Goal: Book appointment/travel/reservation

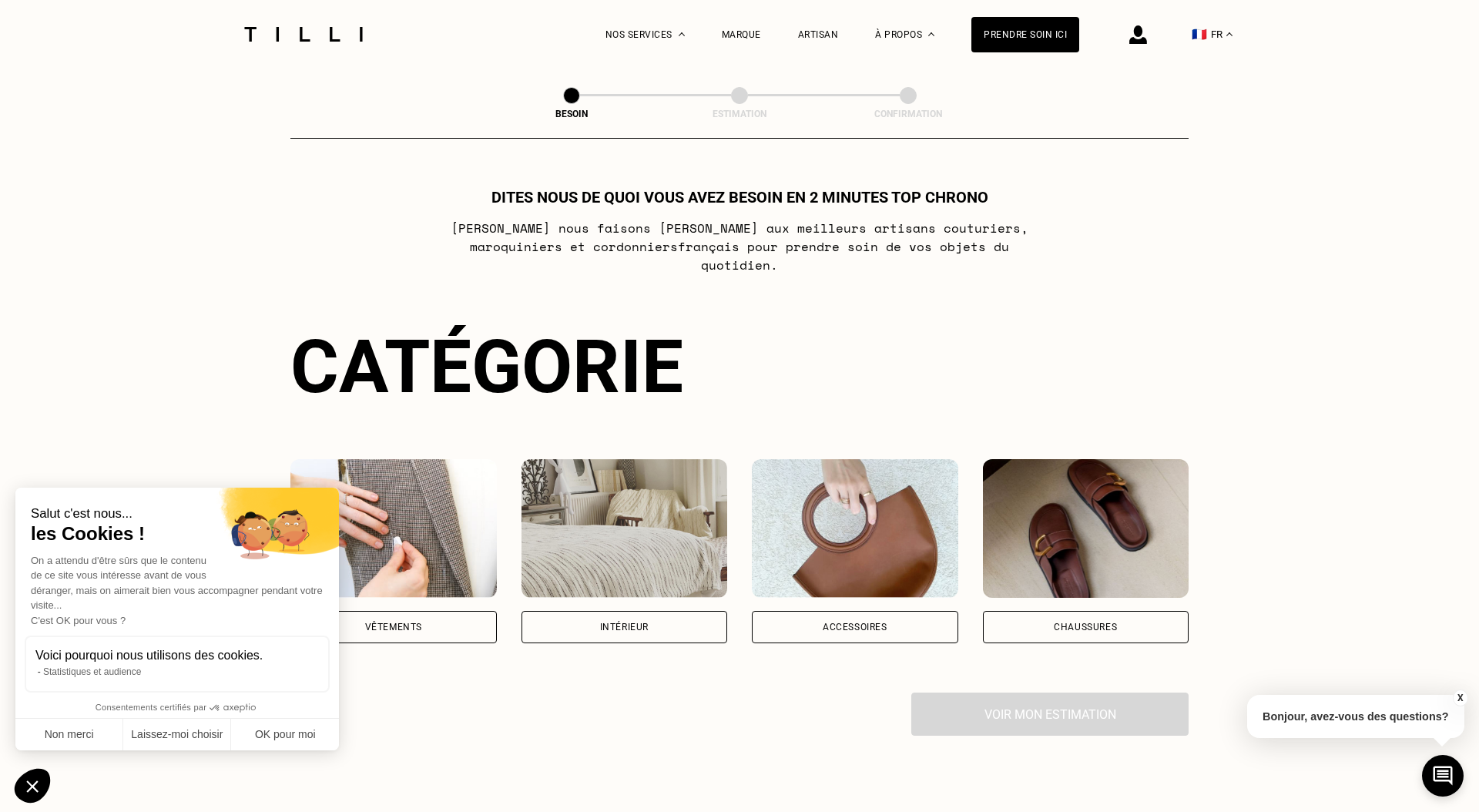
click at [428, 503] on img at bounding box center [393, 528] width 206 height 138
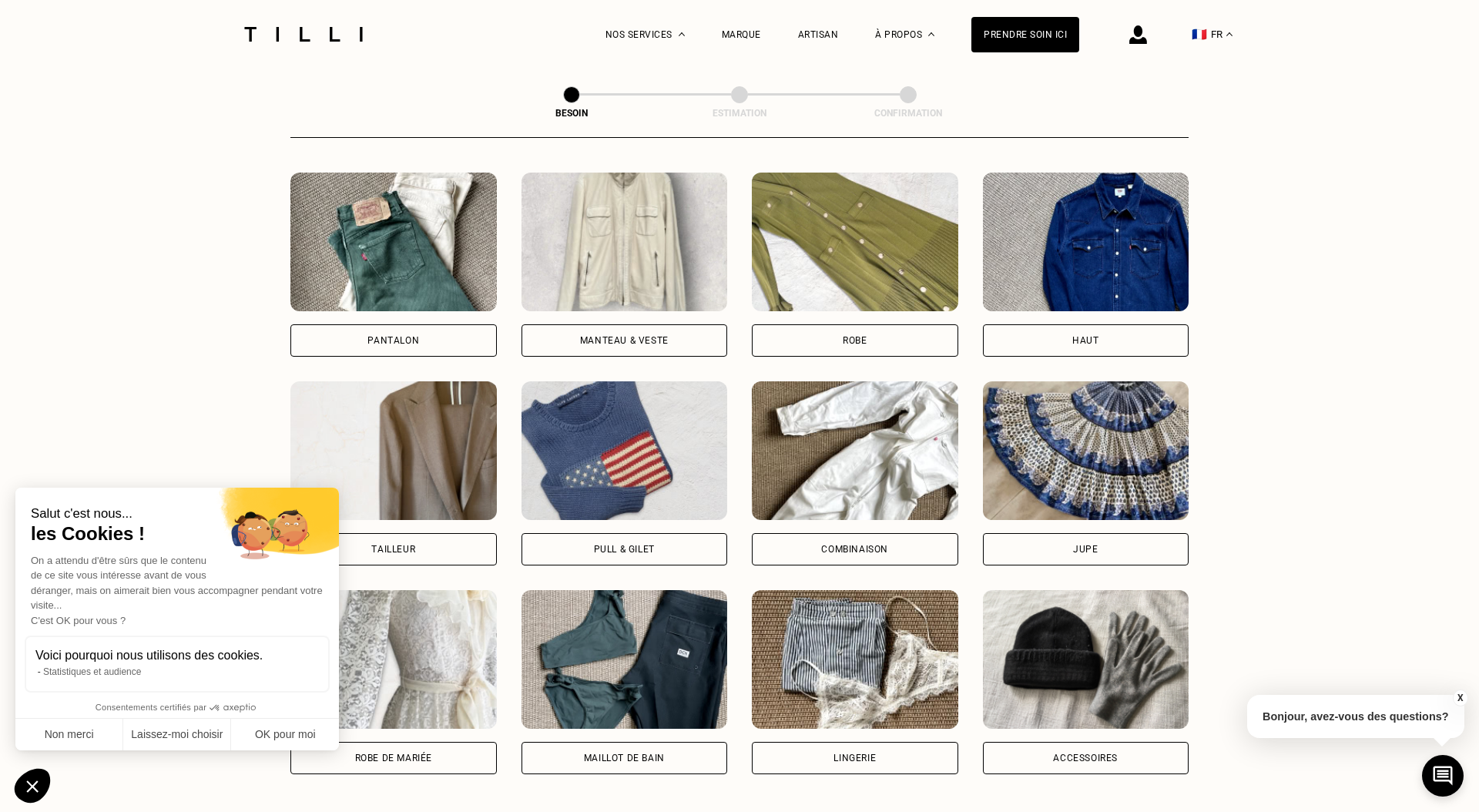
scroll to position [708, 0]
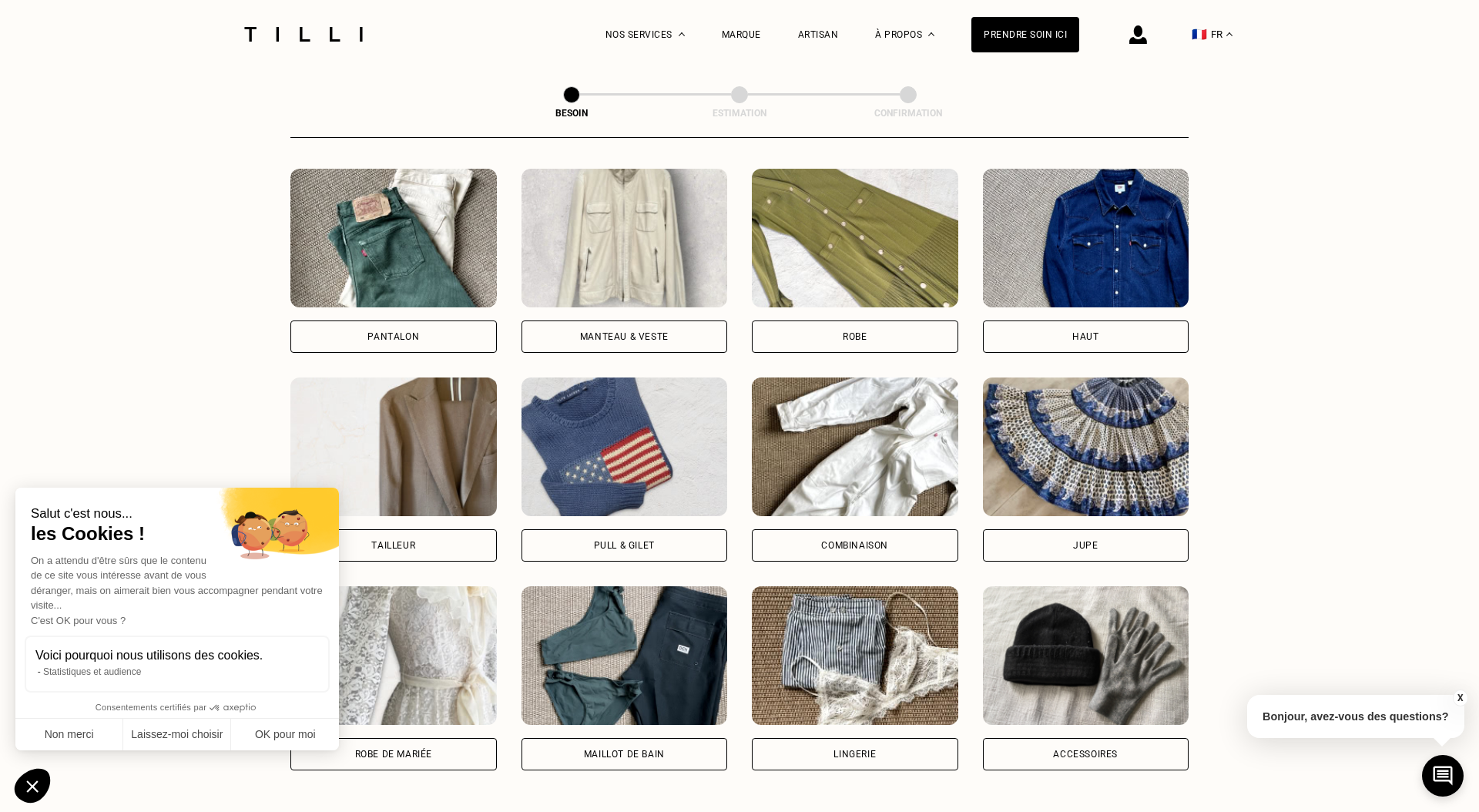
click at [387, 256] on img at bounding box center [393, 237] width 206 height 138
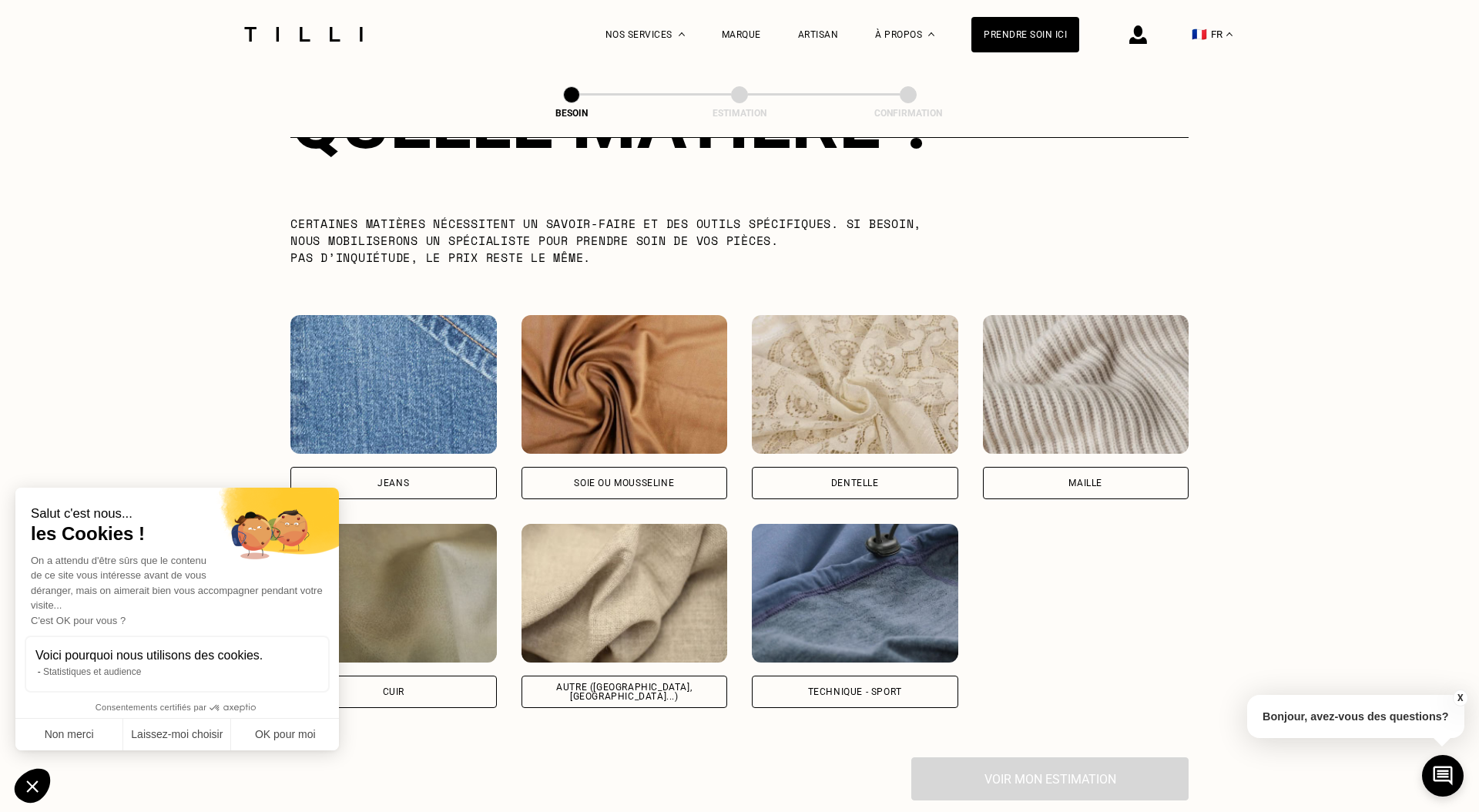
click at [410, 467] on div "Jeans" at bounding box center [393, 483] width 206 height 32
select select "FR"
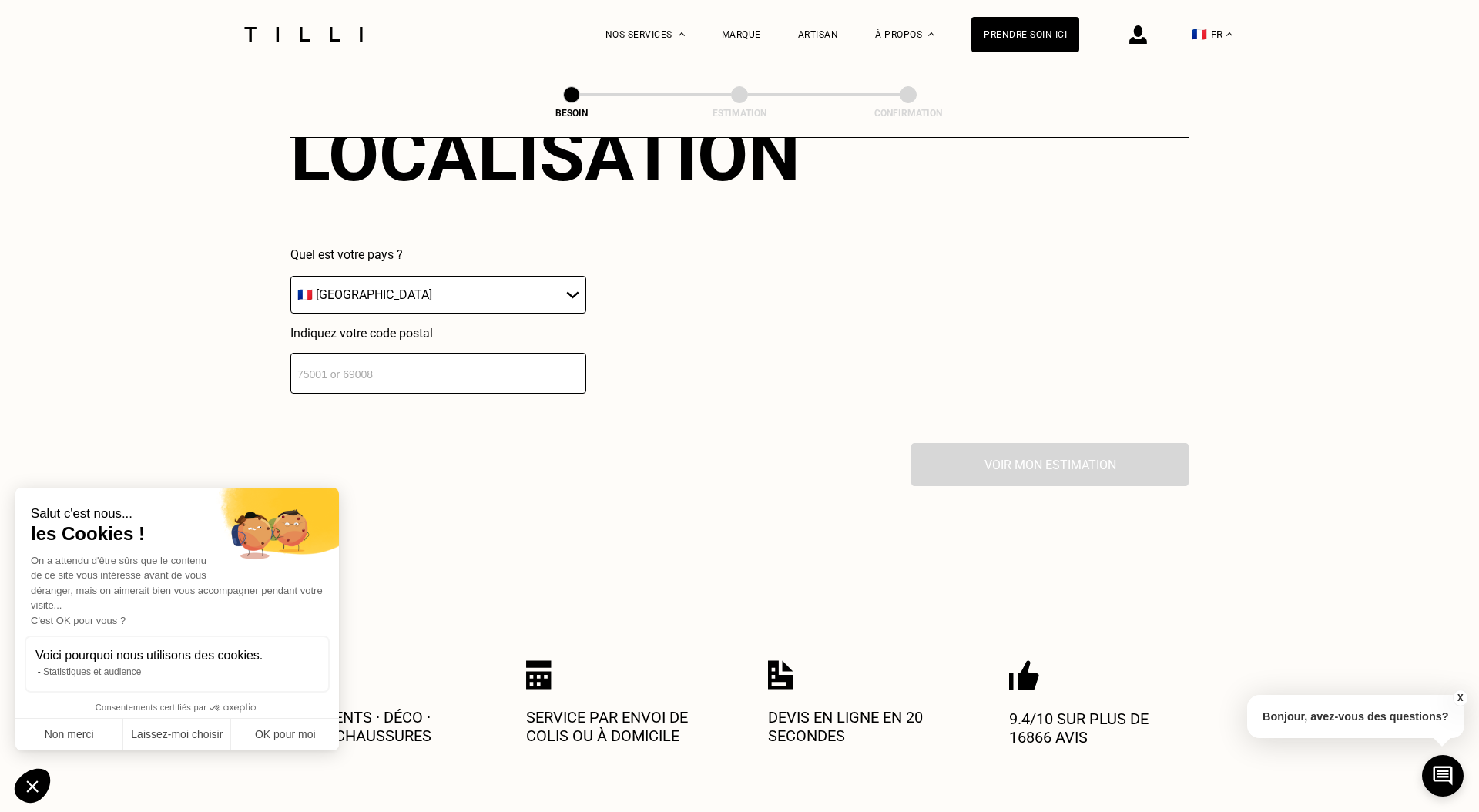
scroll to position [2200, 0]
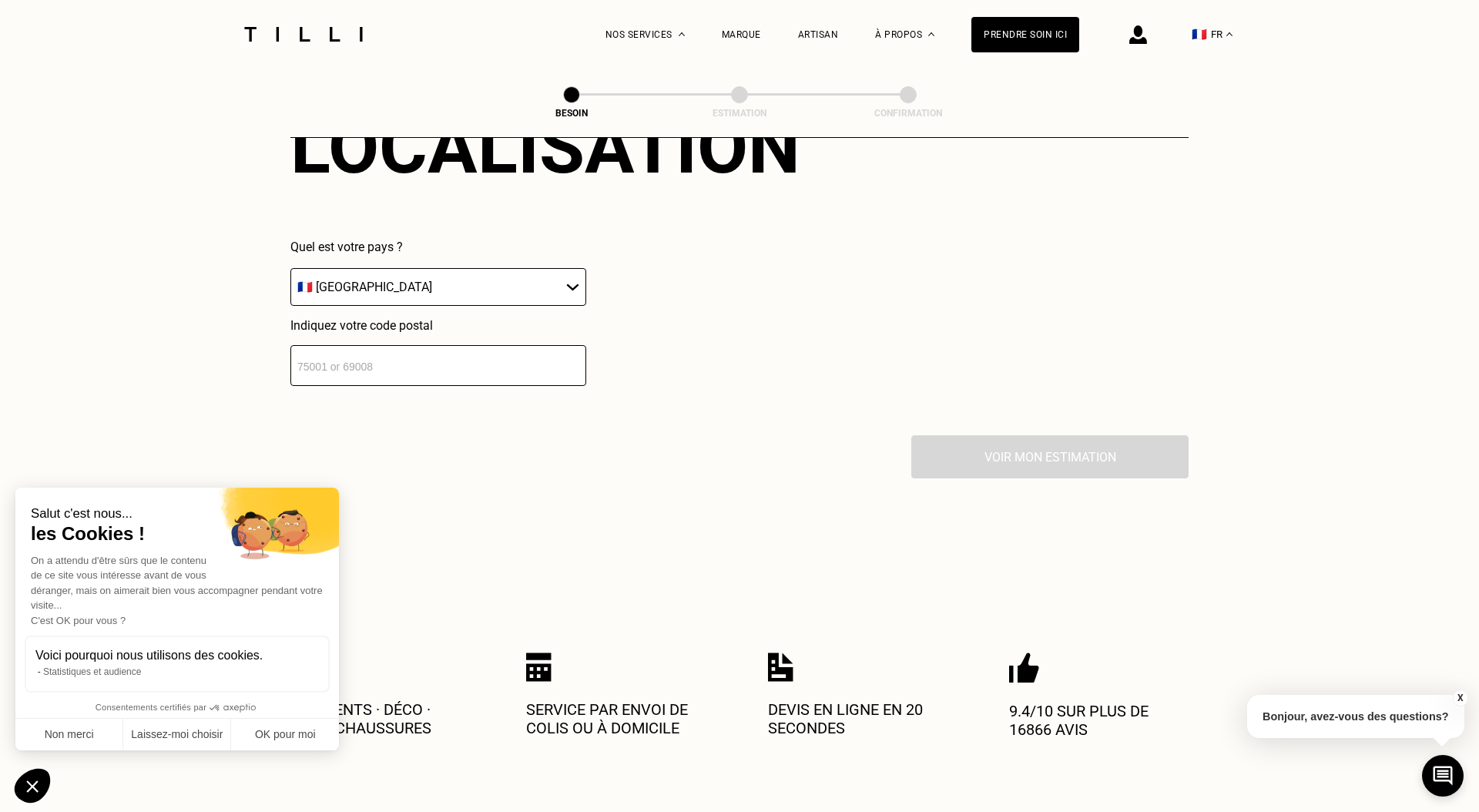
click at [423, 357] on input "number" at bounding box center [438, 365] width 295 height 40
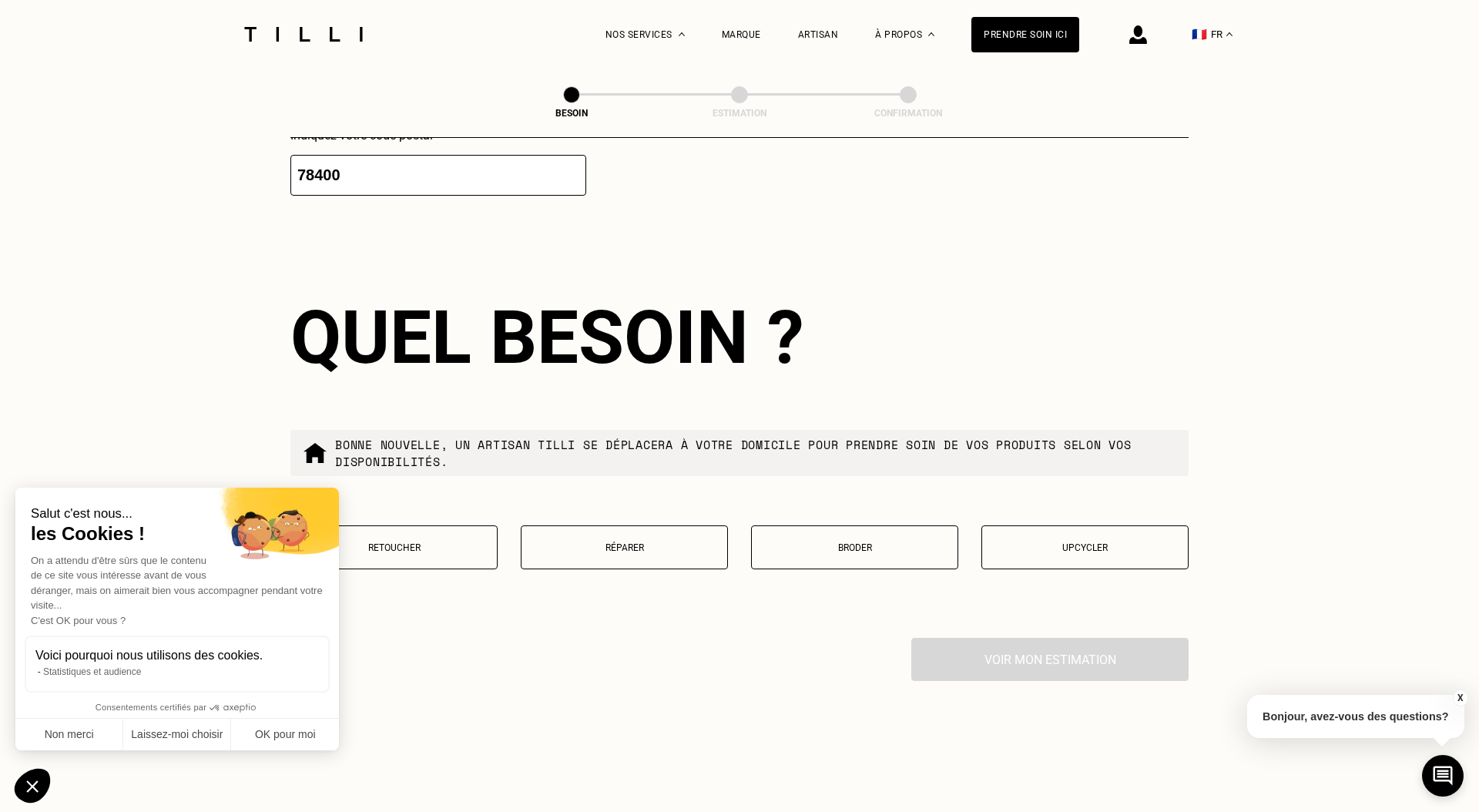
scroll to position [2389, 0]
type input "78400"
click at [1019, 174] on div "Localisation Quel est votre pays ? 🇩🇪 [GEOGRAPHIC_DATA] 🇦🇹 [GEOGRAPHIC_DATA] 🇧🇪…" at bounding box center [739, 56] width 898 height 380
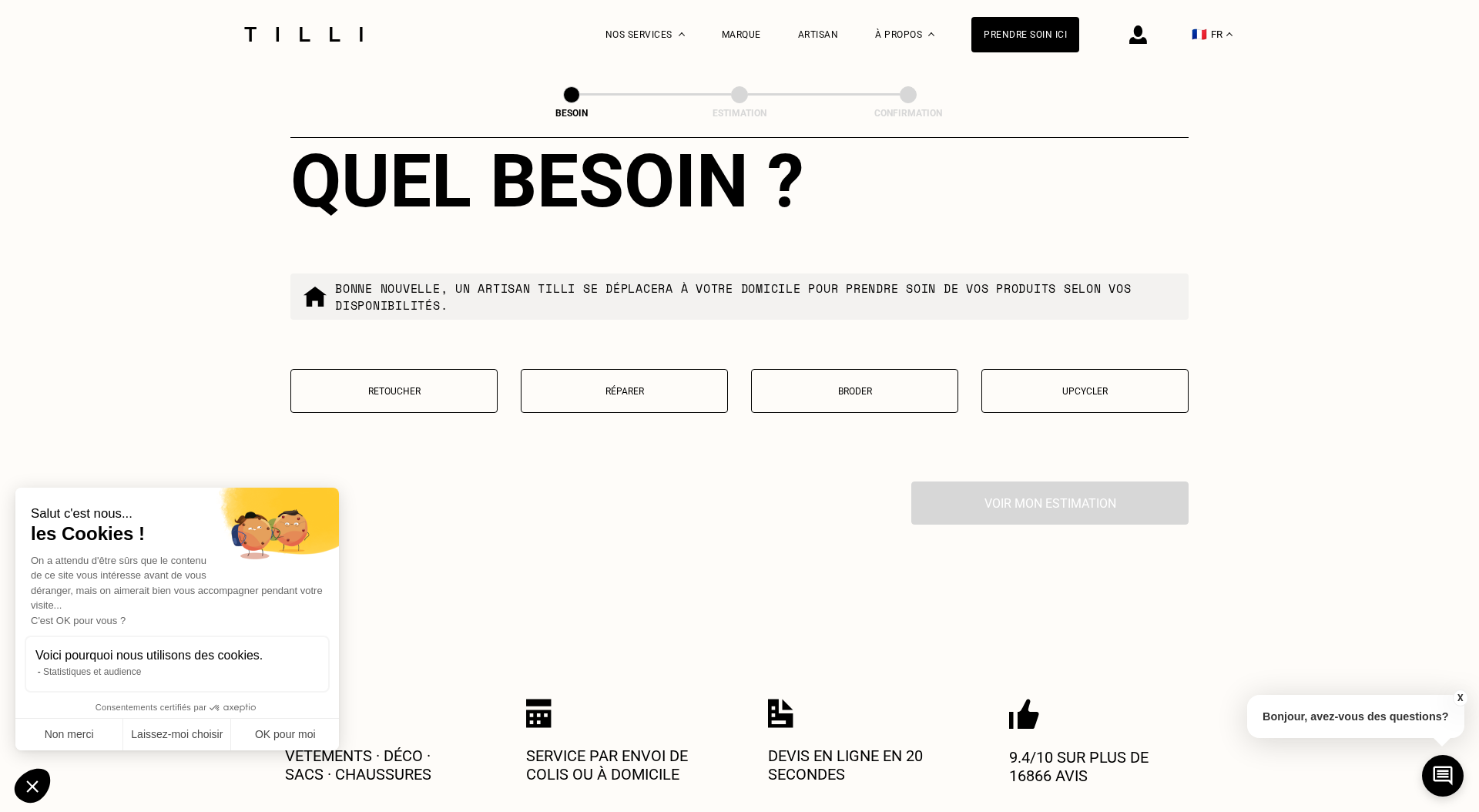
scroll to position [2553, 0]
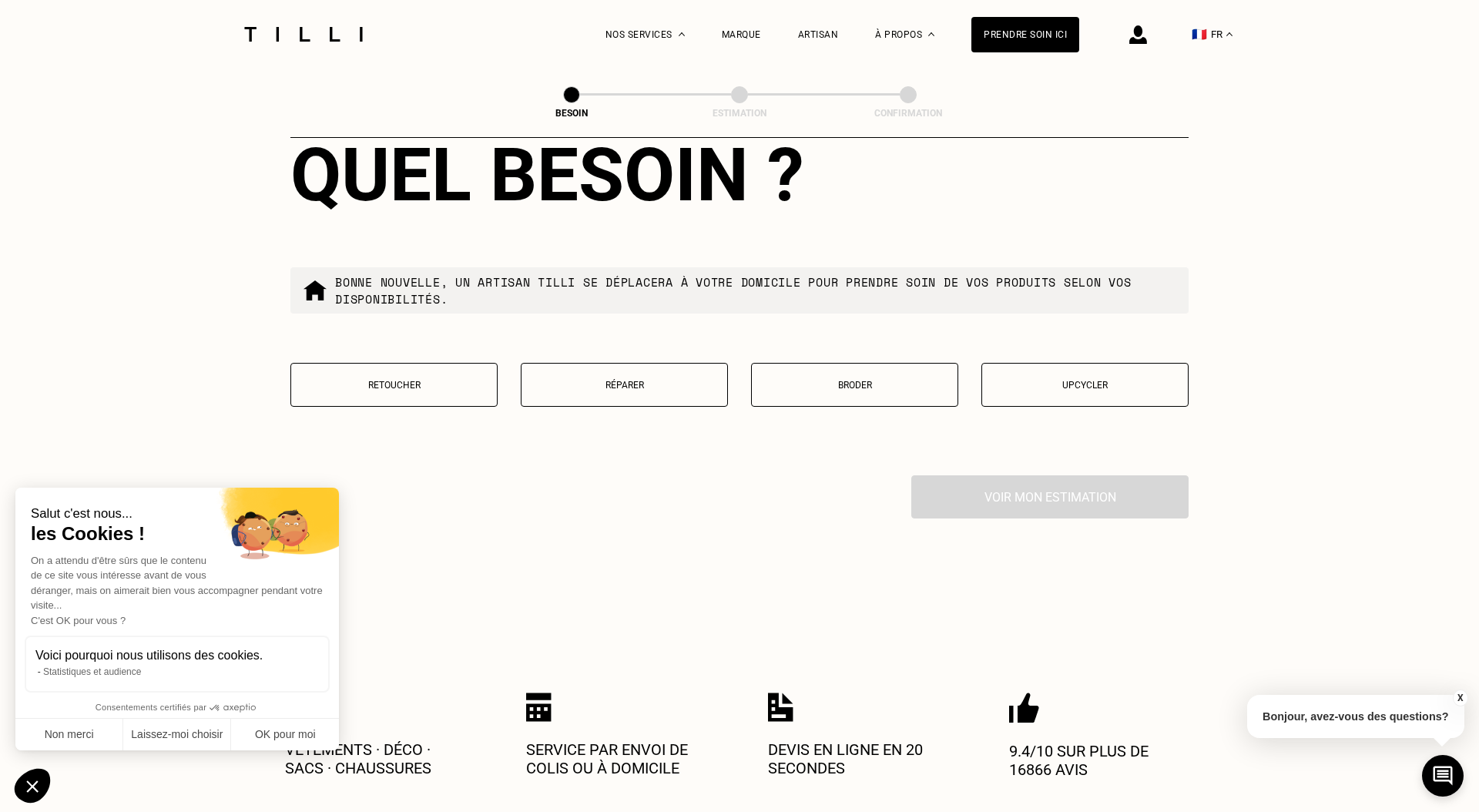
click at [652, 380] on p "Réparer" at bounding box center [624, 385] width 190 height 11
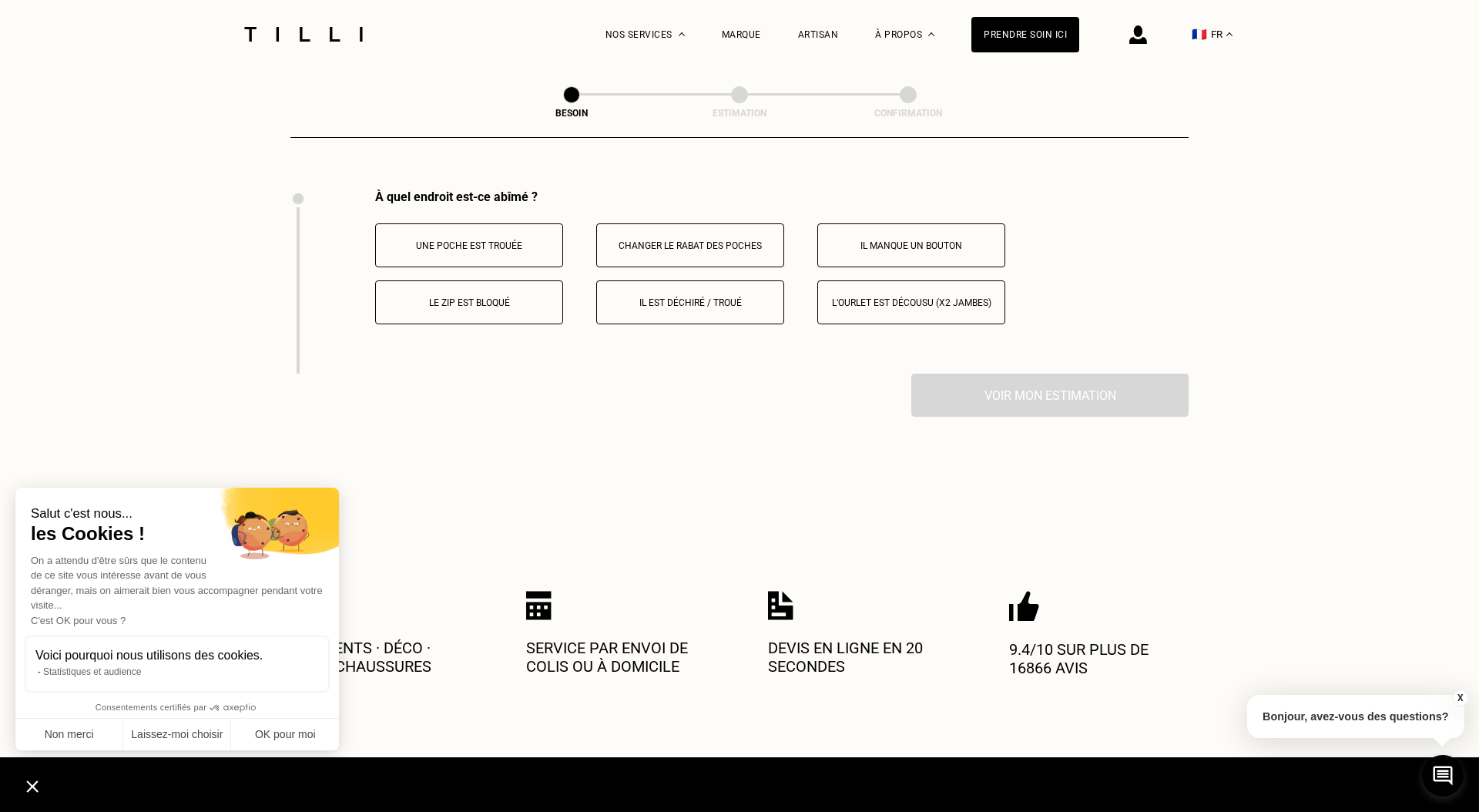
scroll to position [2847, 0]
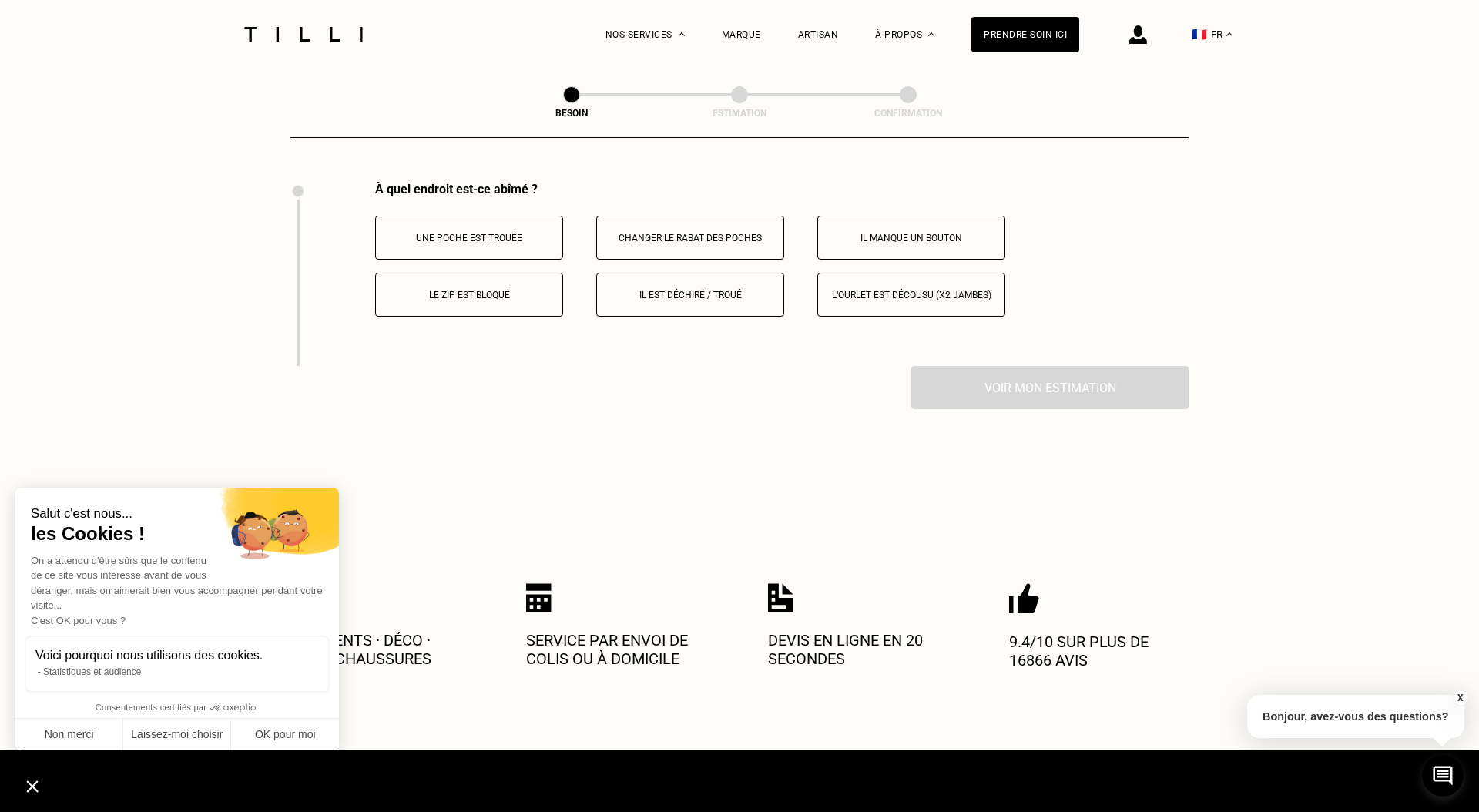
click at [718, 282] on button "Il est déchiré / troué" at bounding box center [690, 295] width 188 height 44
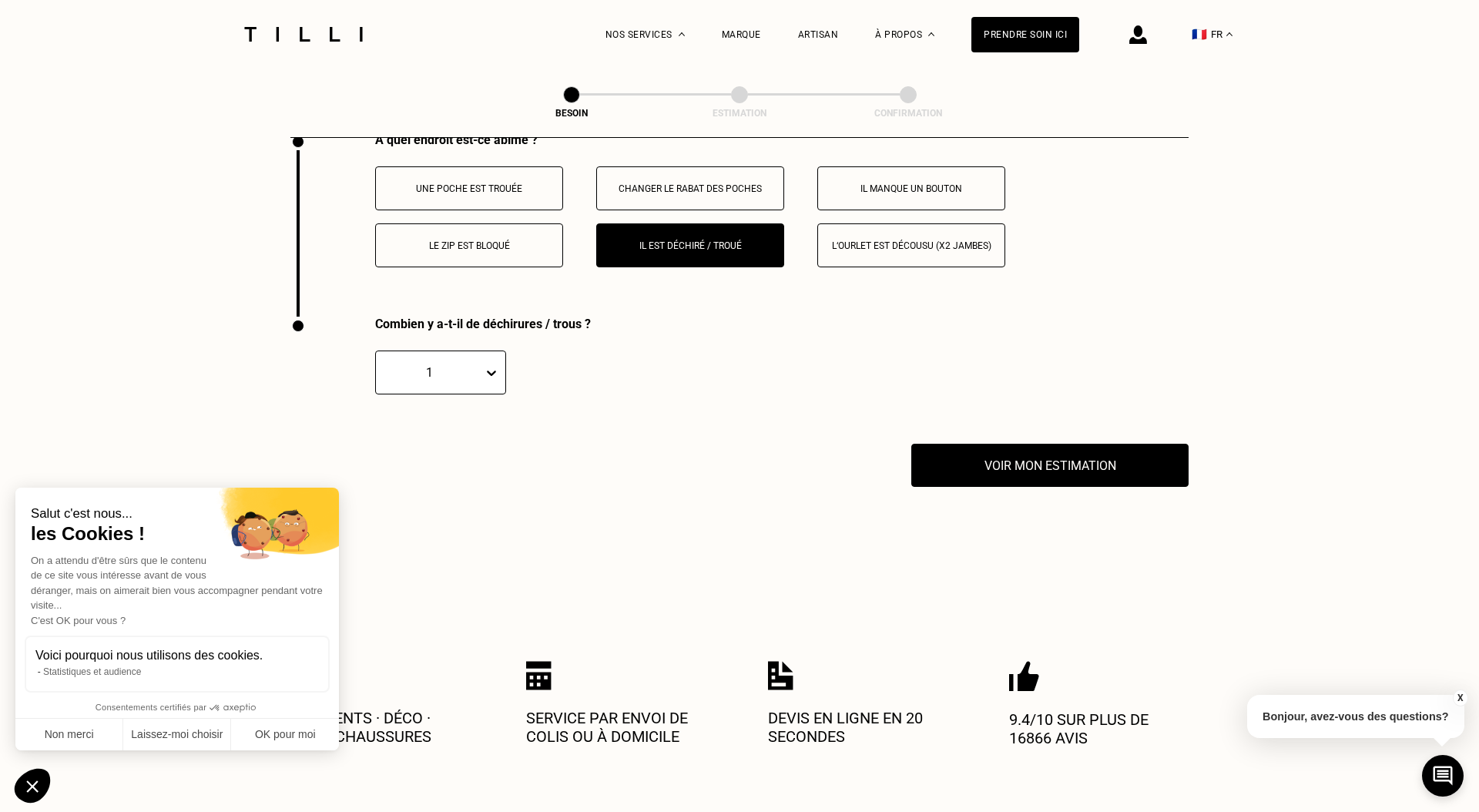
scroll to position [2893, 0]
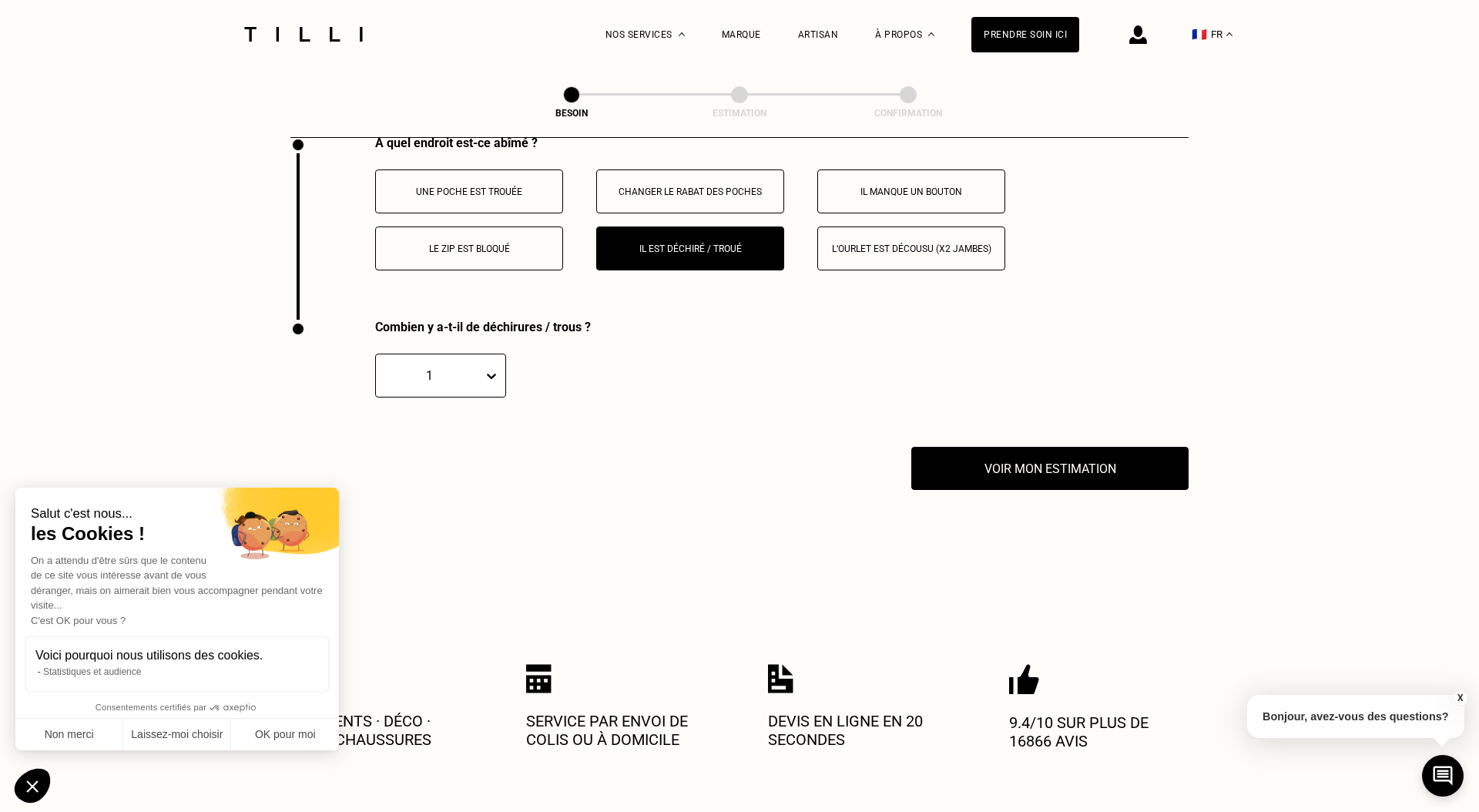
click at [450, 368] on div "1" at bounding box center [429, 376] width 91 height 15
click at [419, 464] on div "3" at bounding box center [440, 478] width 131 height 28
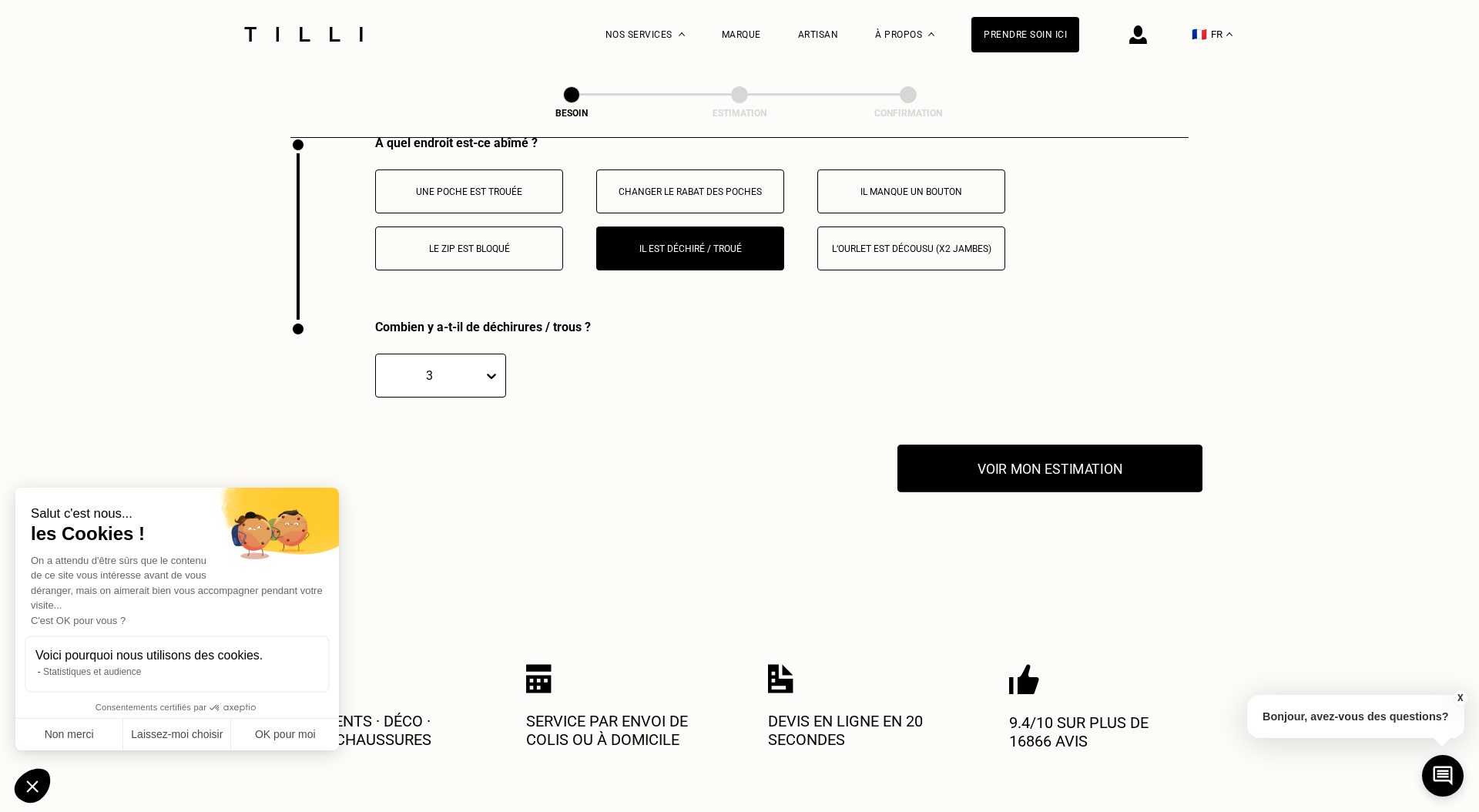
click at [992, 453] on button "Voir mon estimation" at bounding box center [1049, 468] width 305 height 48
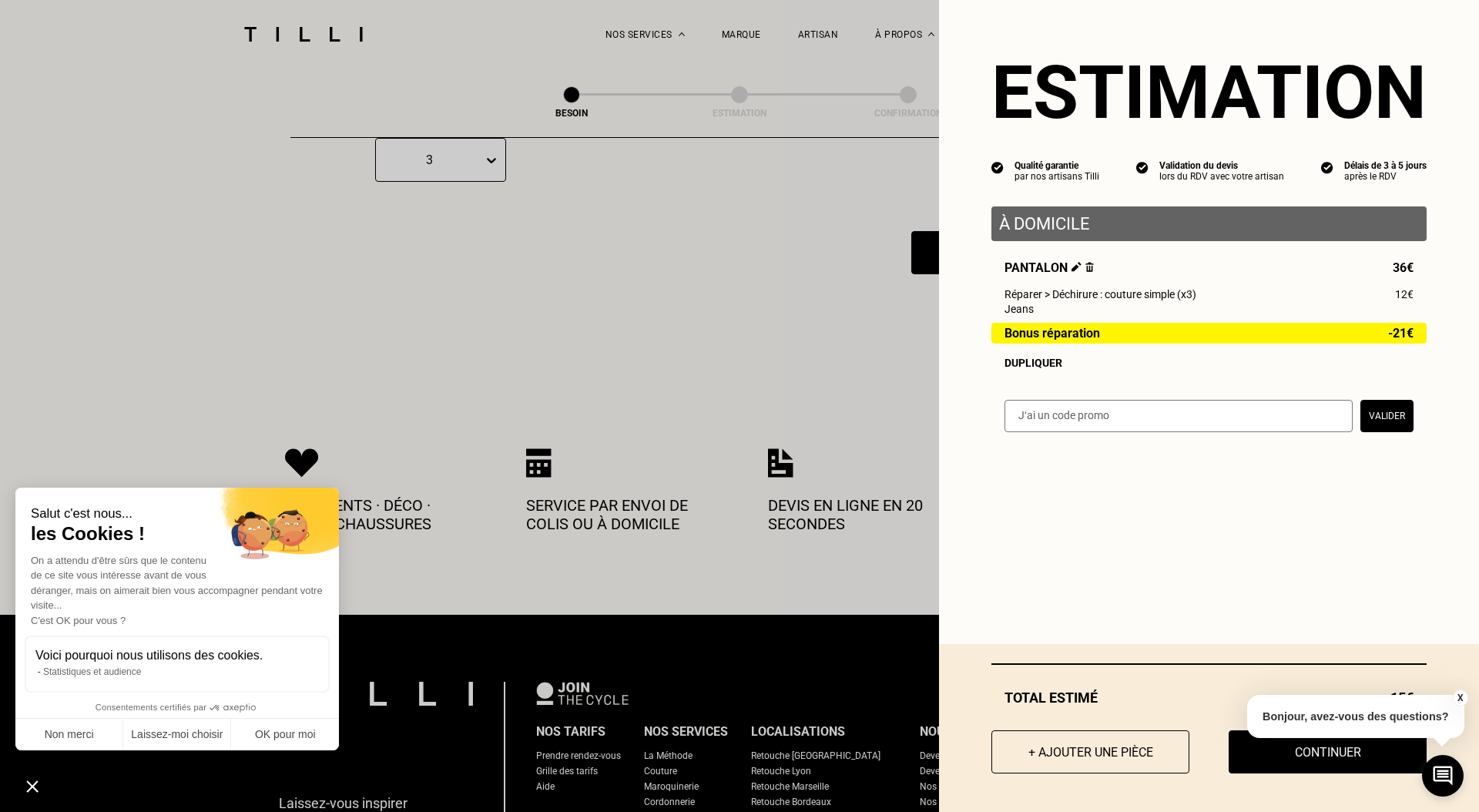
scroll to position [3139, 0]
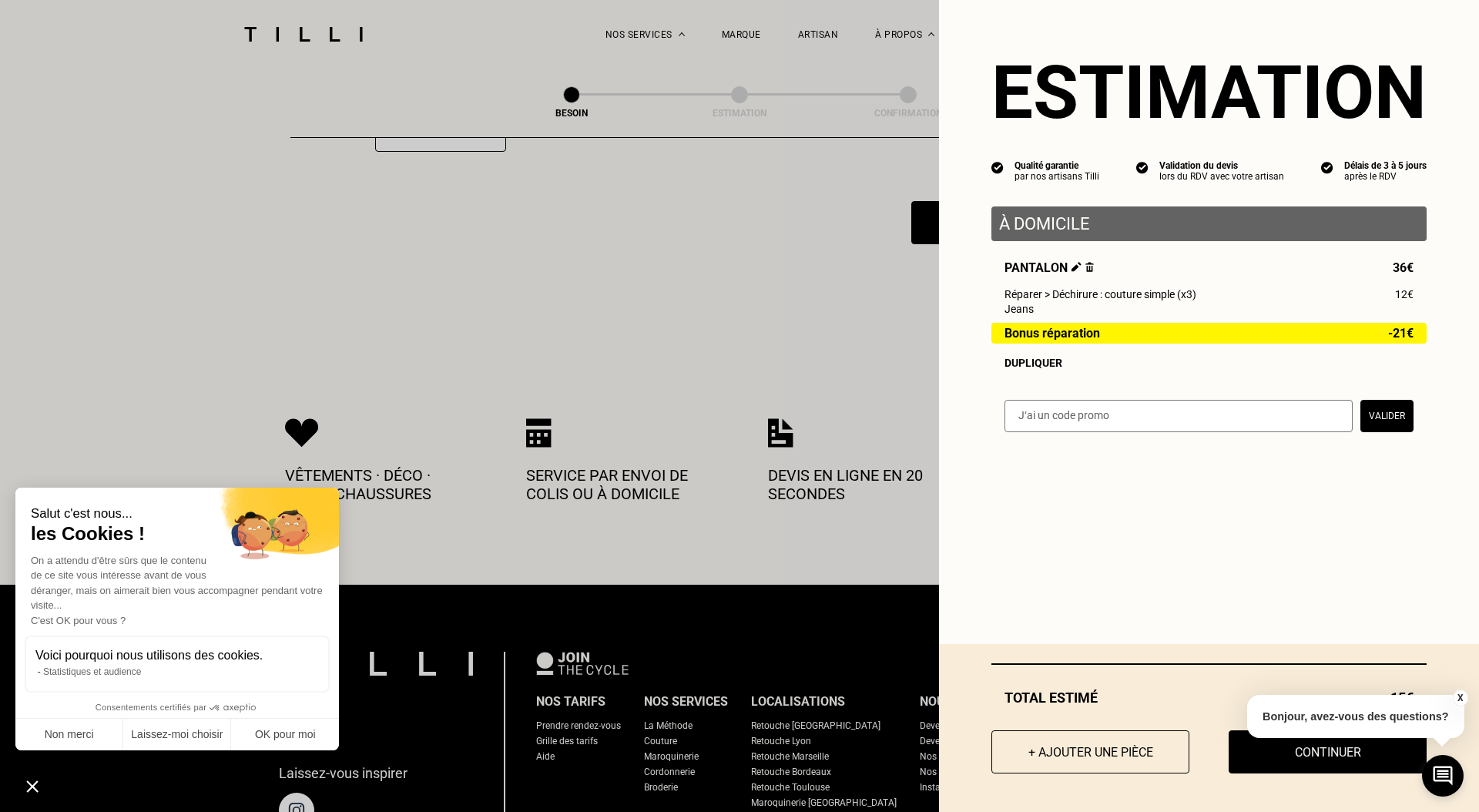
click at [1458, 696] on button "X" at bounding box center [1460, 698] width 15 height 17
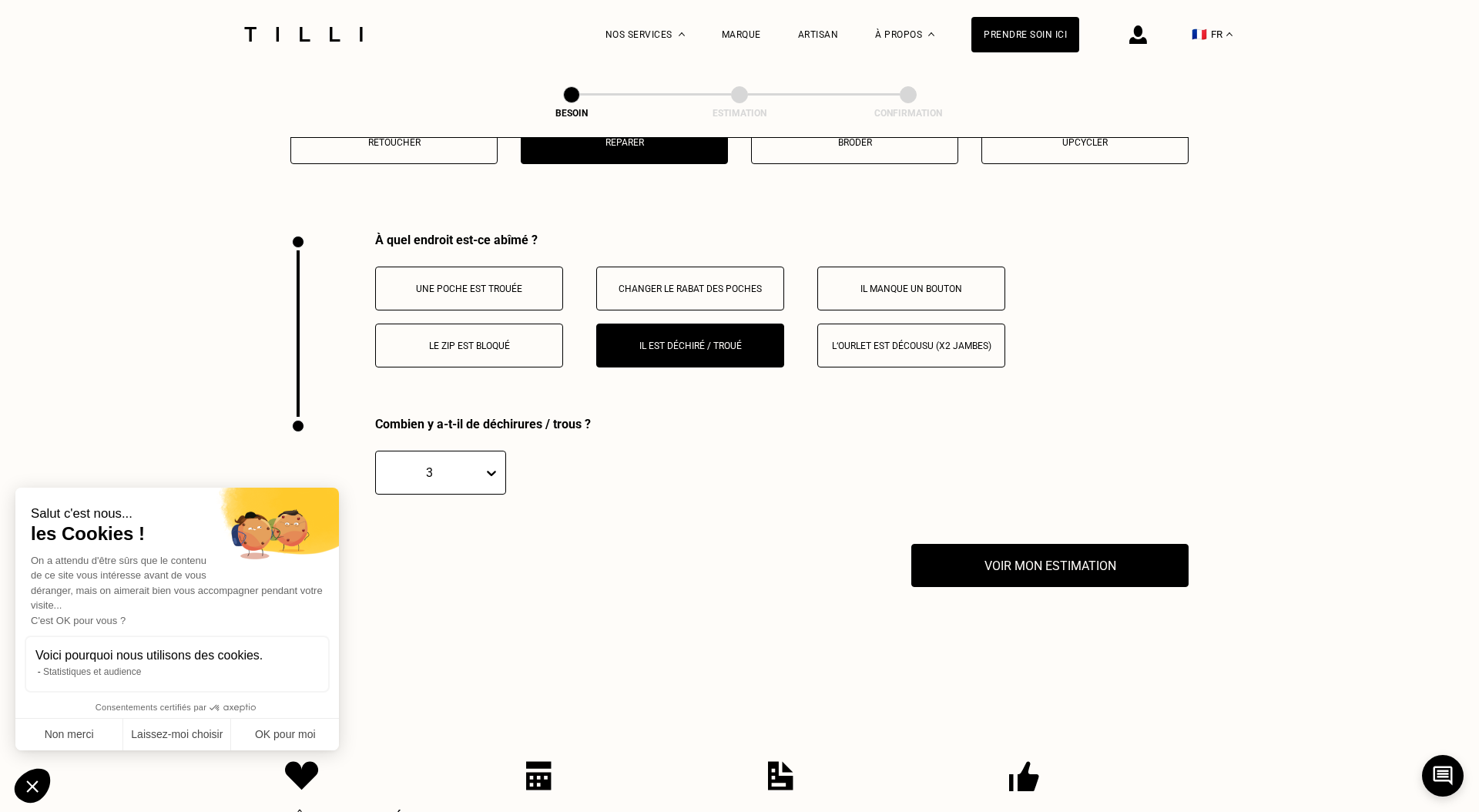
scroll to position [2771, 0]
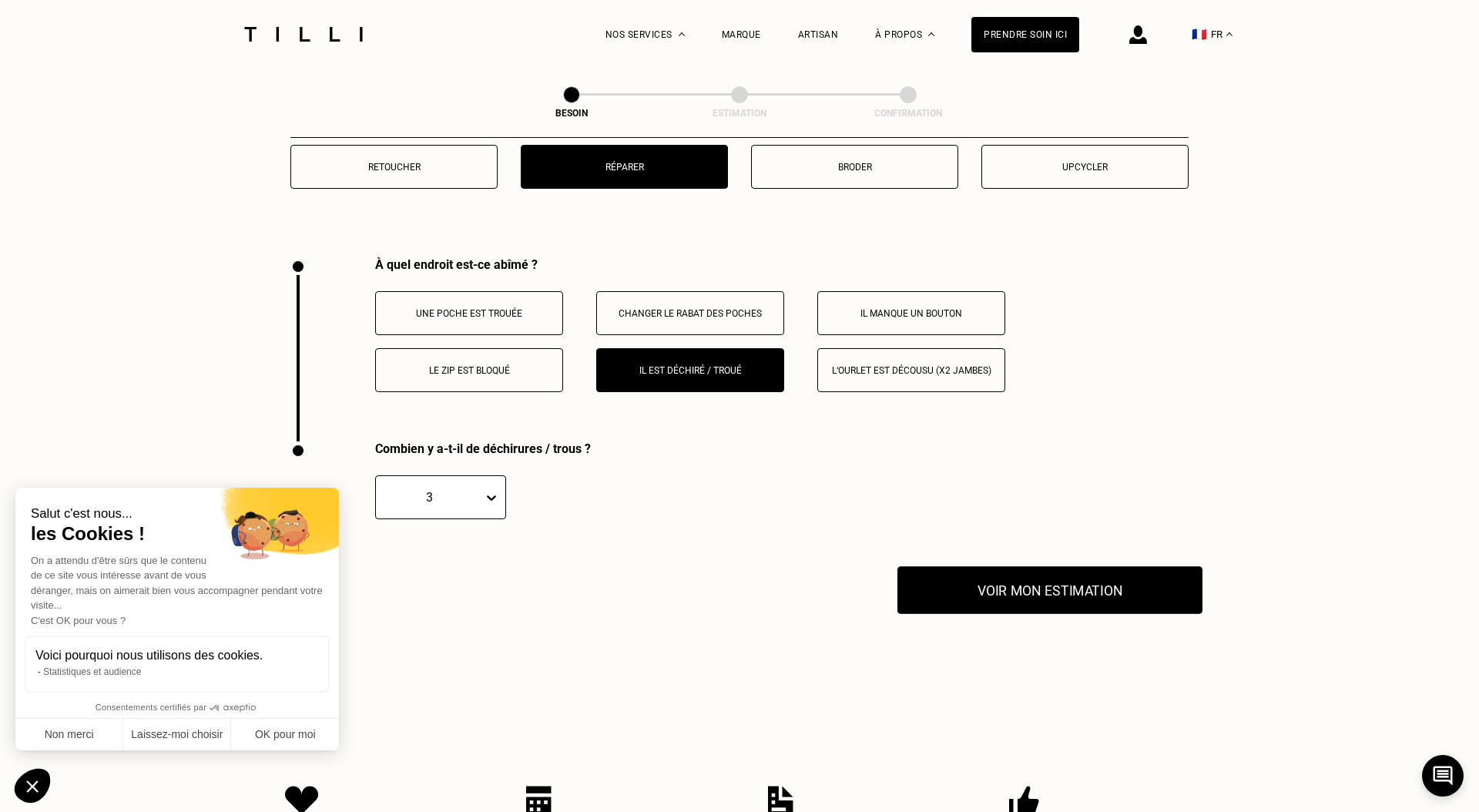
click at [990, 575] on button "Voir mon estimation" at bounding box center [1049, 589] width 305 height 48
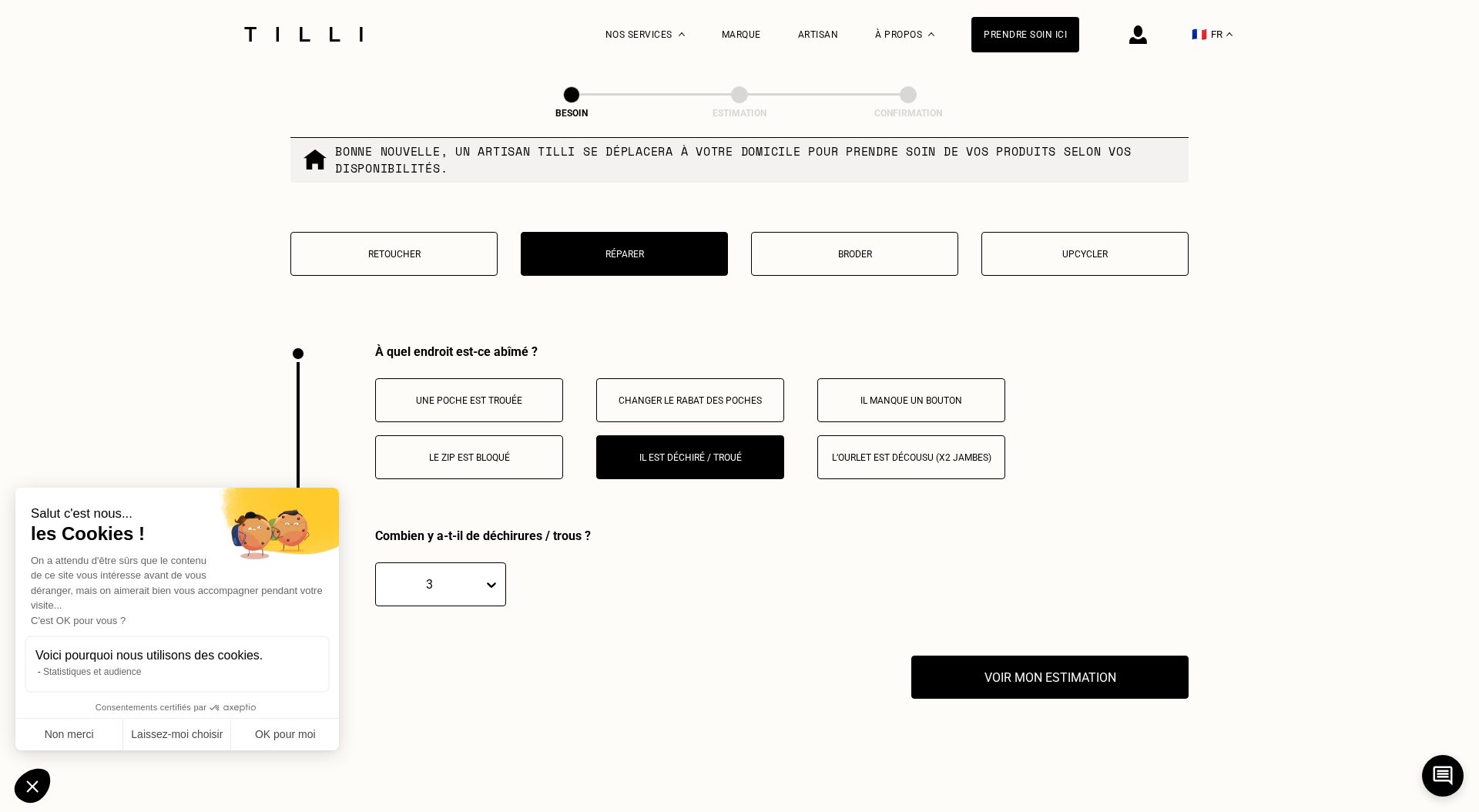
scroll to position [2680, 0]
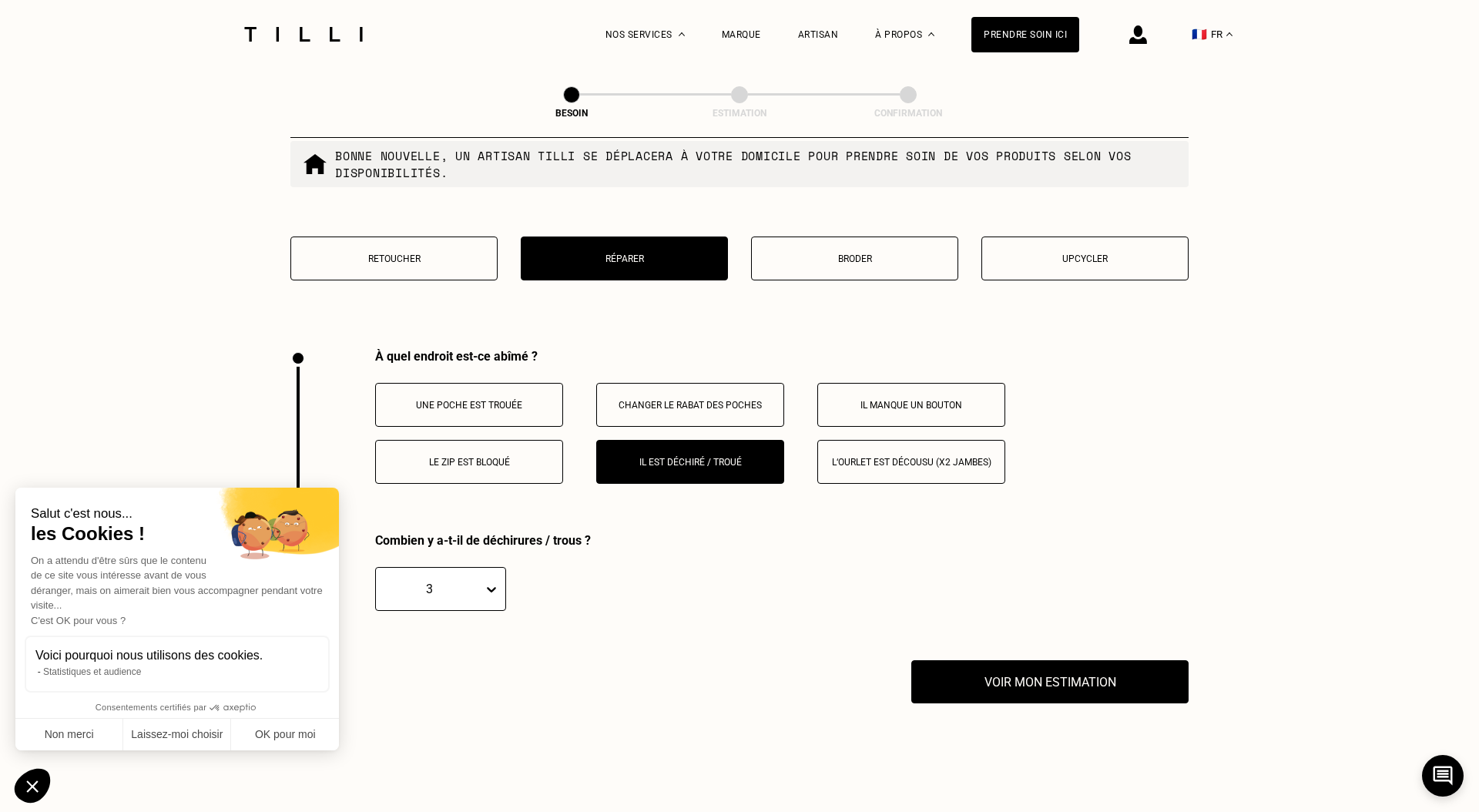
click at [1113, 253] on p "Upcycler" at bounding box center [1085, 258] width 190 height 11
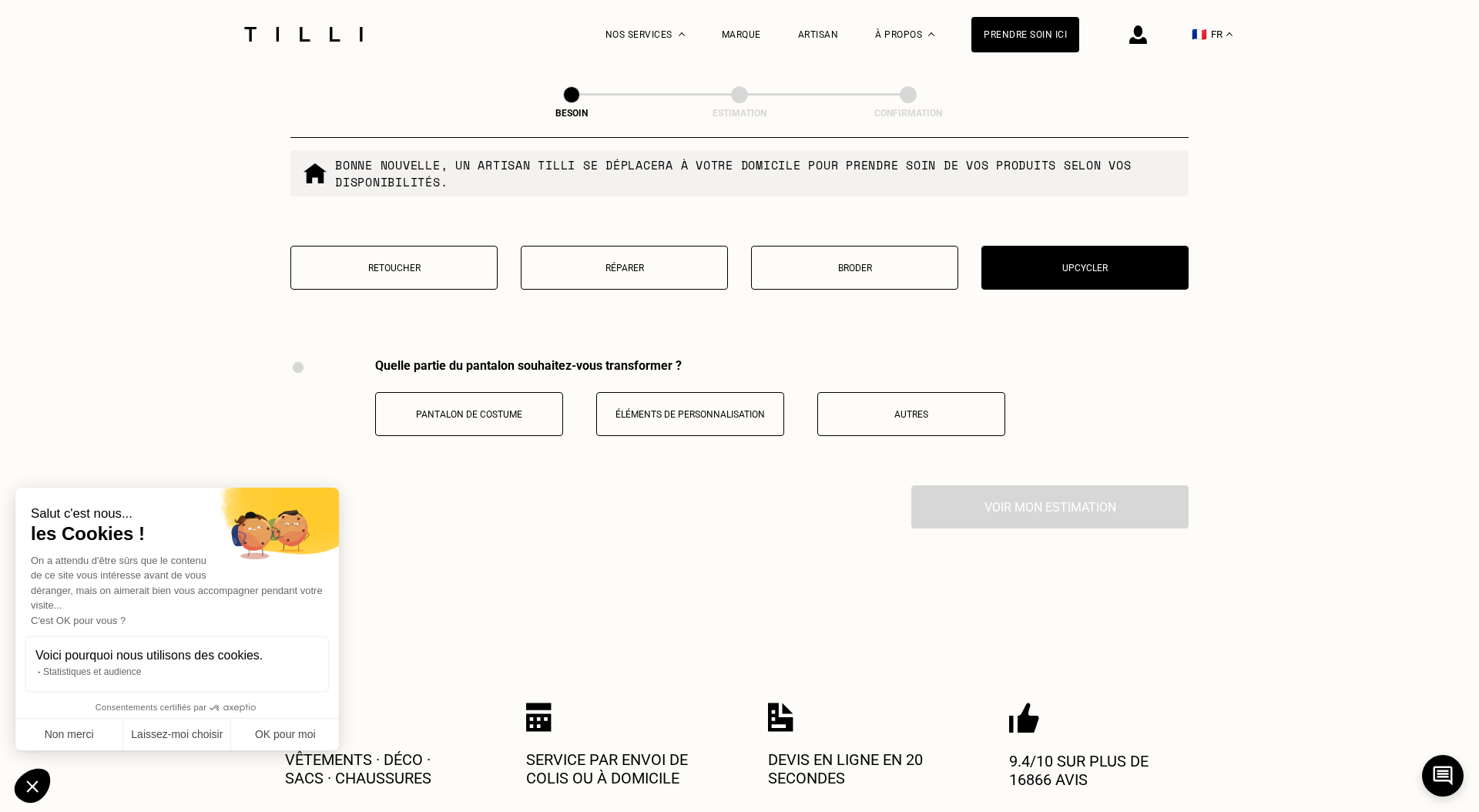
scroll to position [2638, 0]
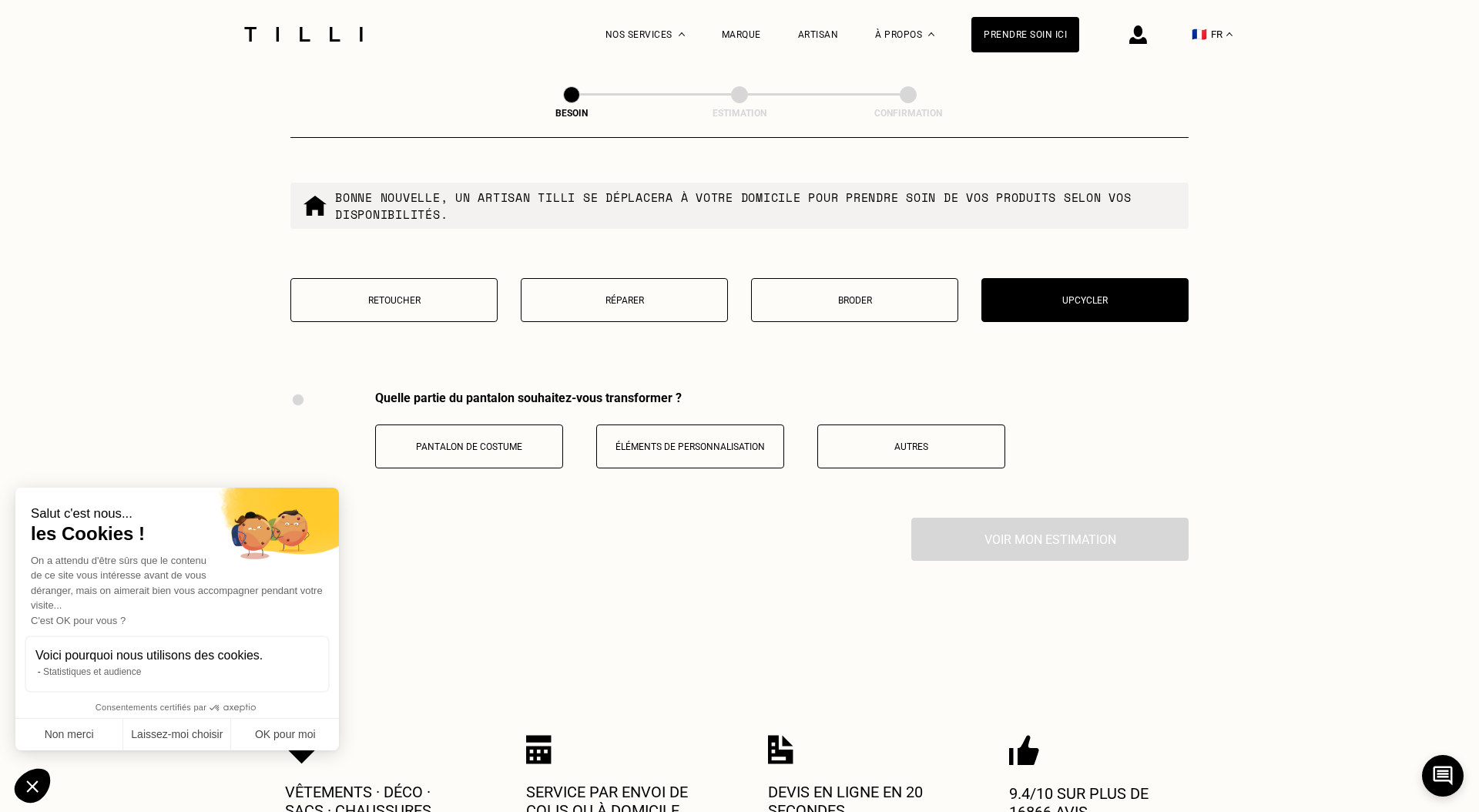
click at [825, 287] on button "Broder" at bounding box center [855, 300] width 207 height 44
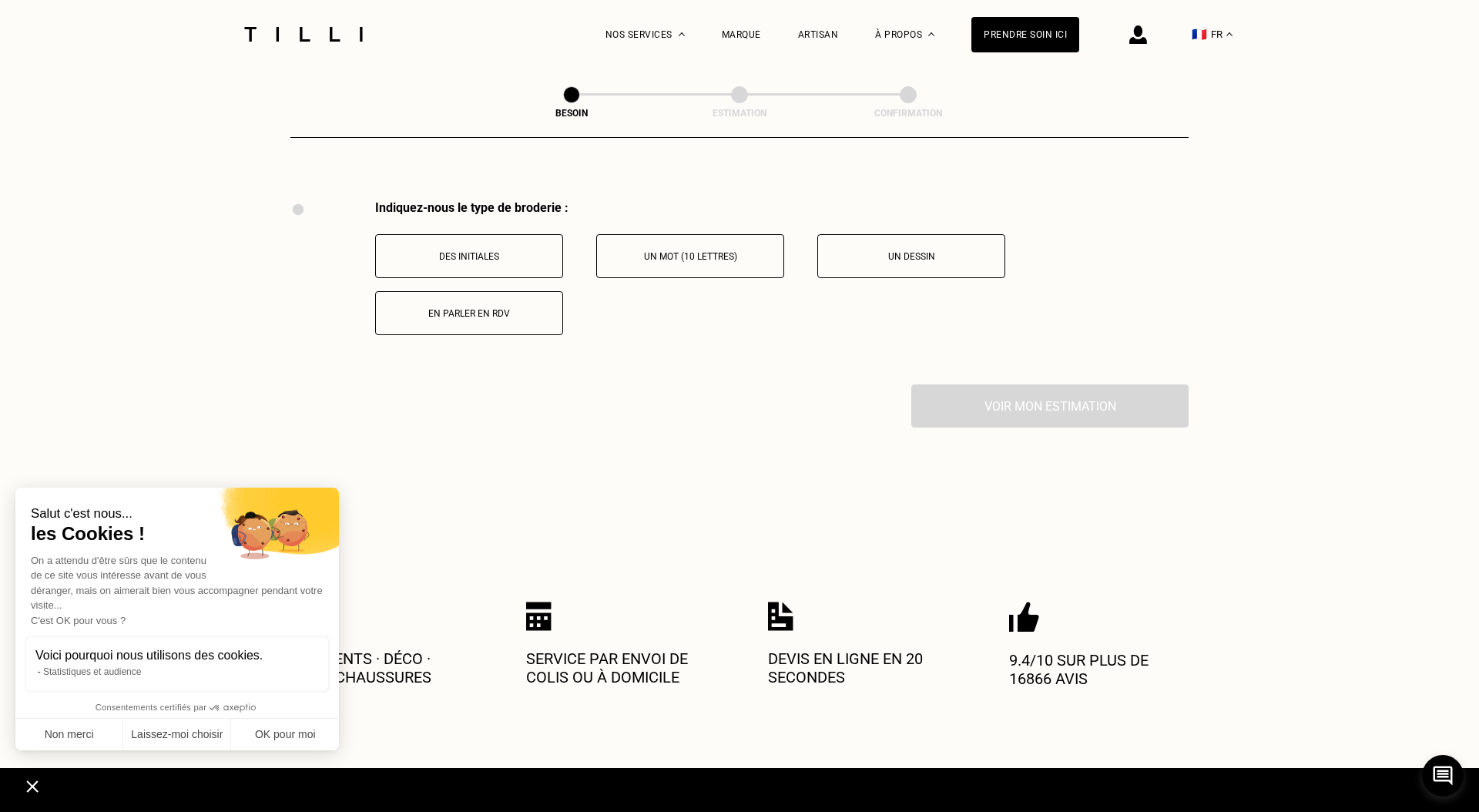
click at [657, 280] on div "Des initiales Un mot (10 lettres) Un dessin En parler en RDV" at bounding box center [781, 274] width 814 height 120
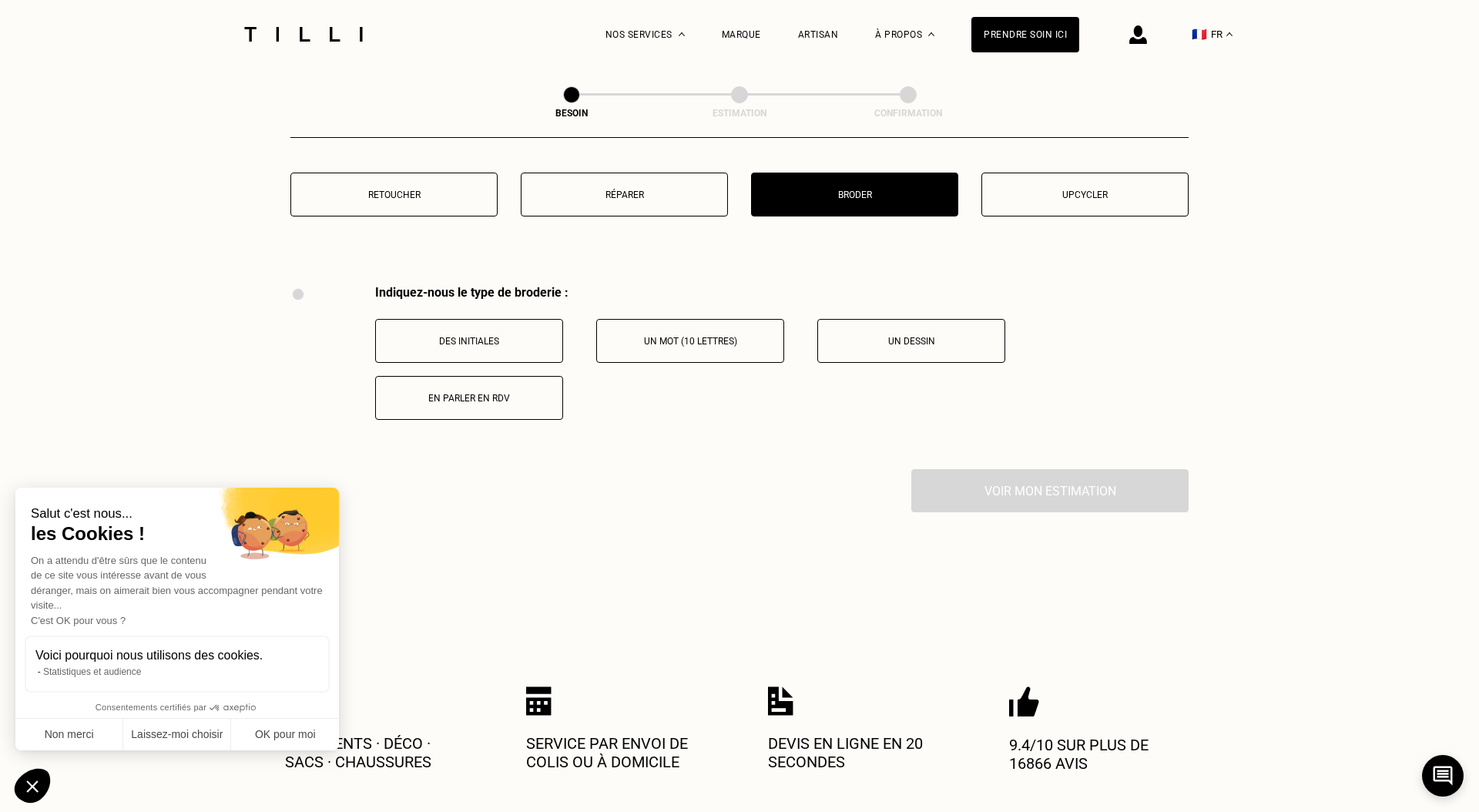
scroll to position [2672, 0]
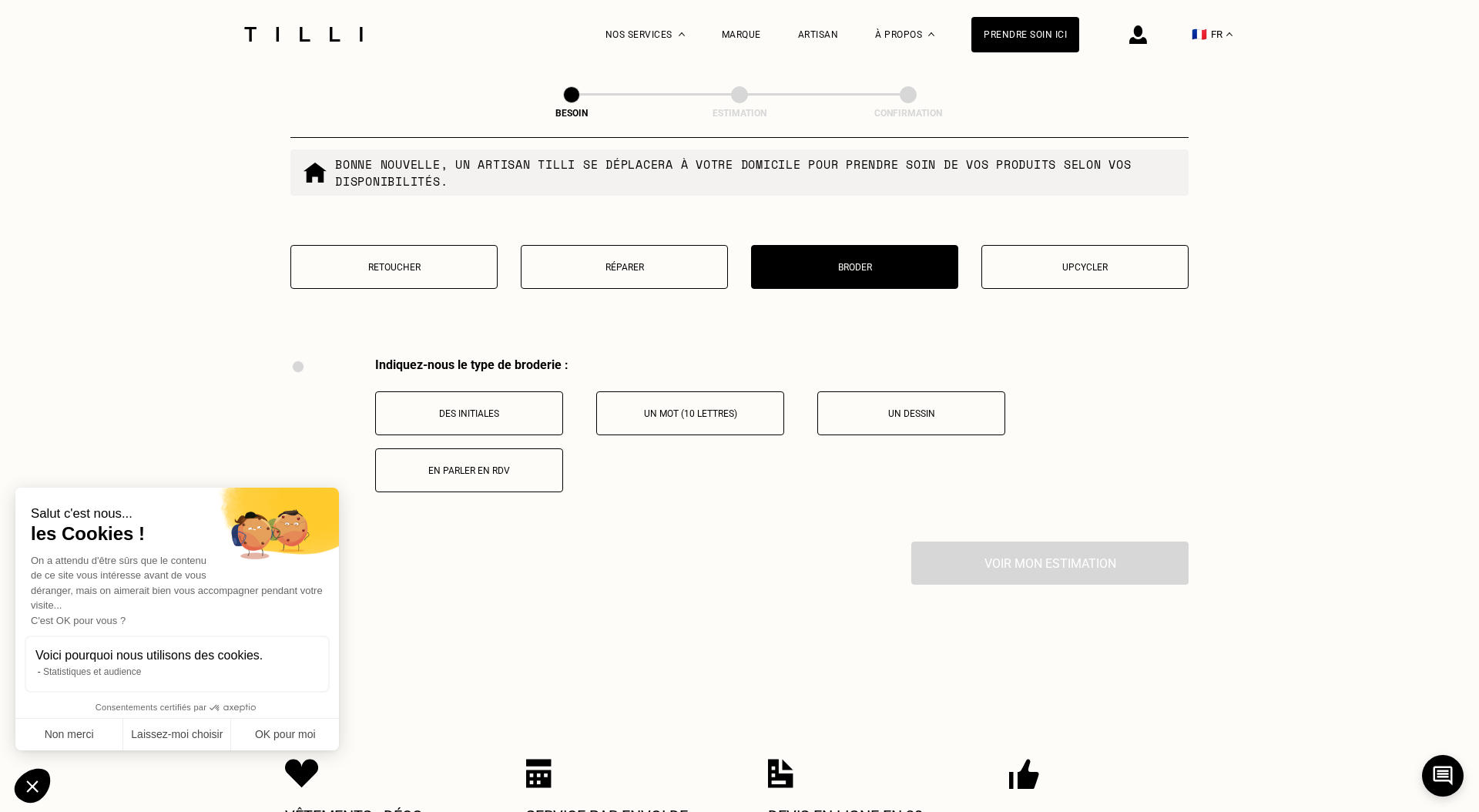
click at [619, 257] on button "Réparer" at bounding box center [624, 267] width 207 height 44
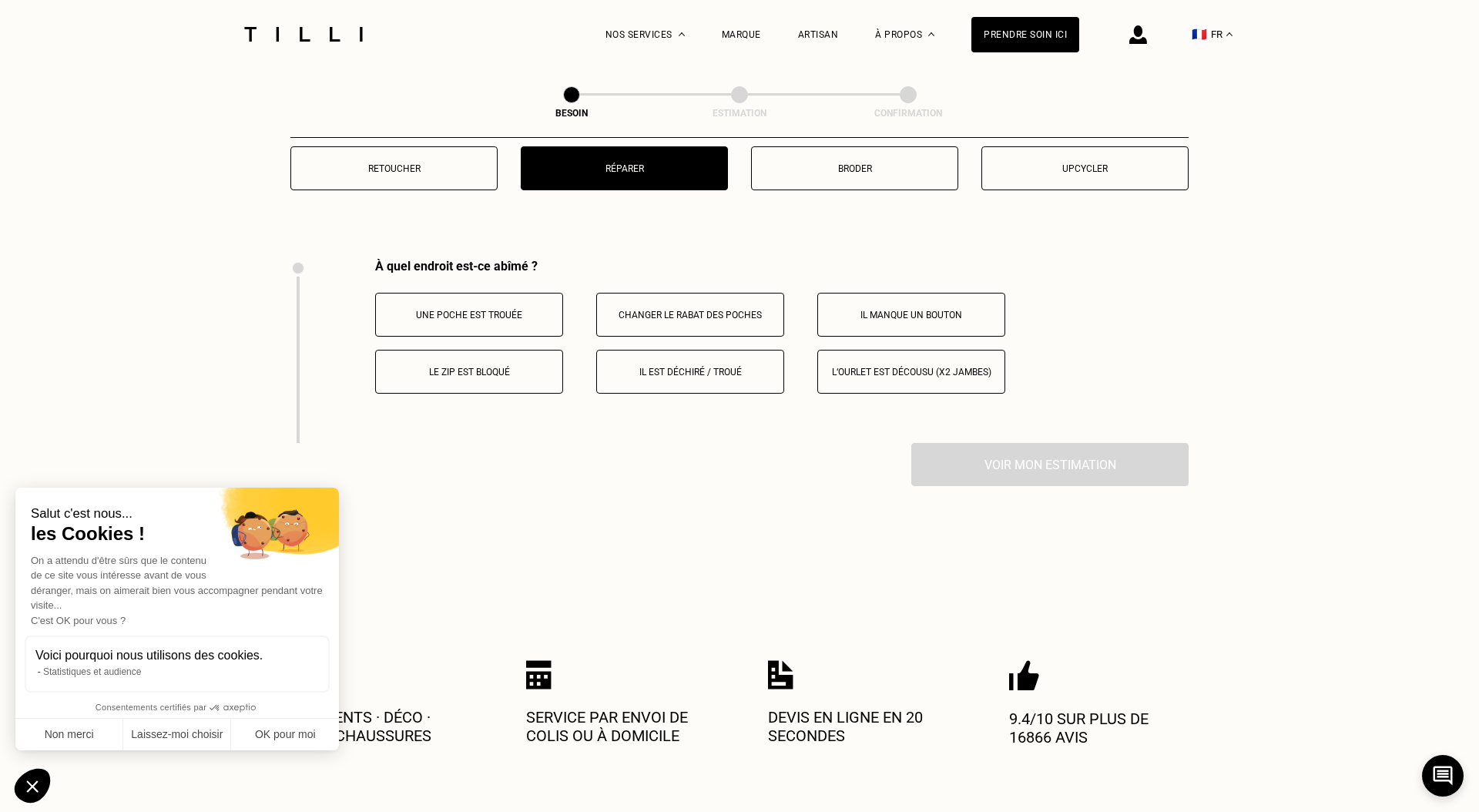
scroll to position [2838, 0]
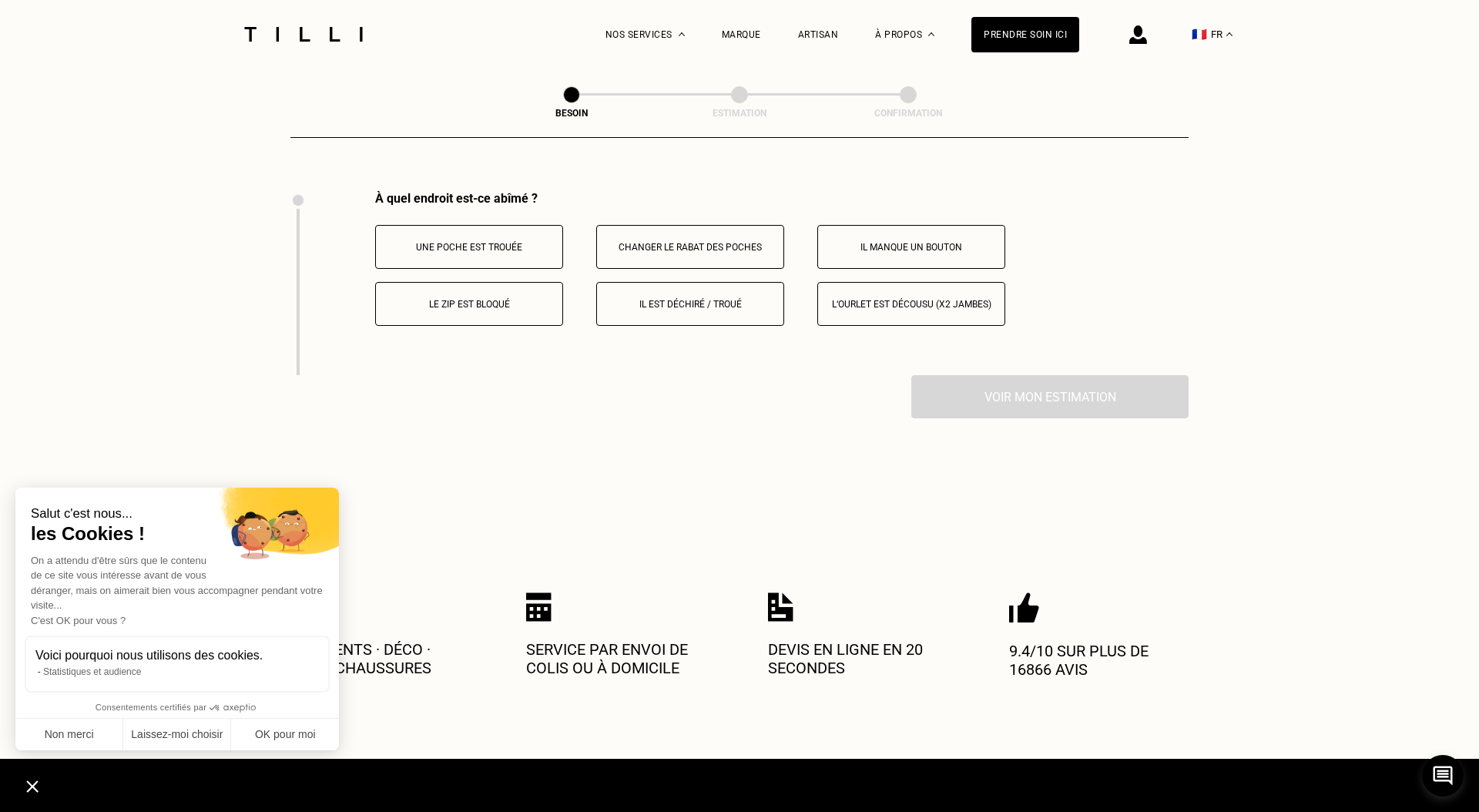
click at [665, 295] on button "Il est déchiré / troué" at bounding box center [690, 304] width 188 height 44
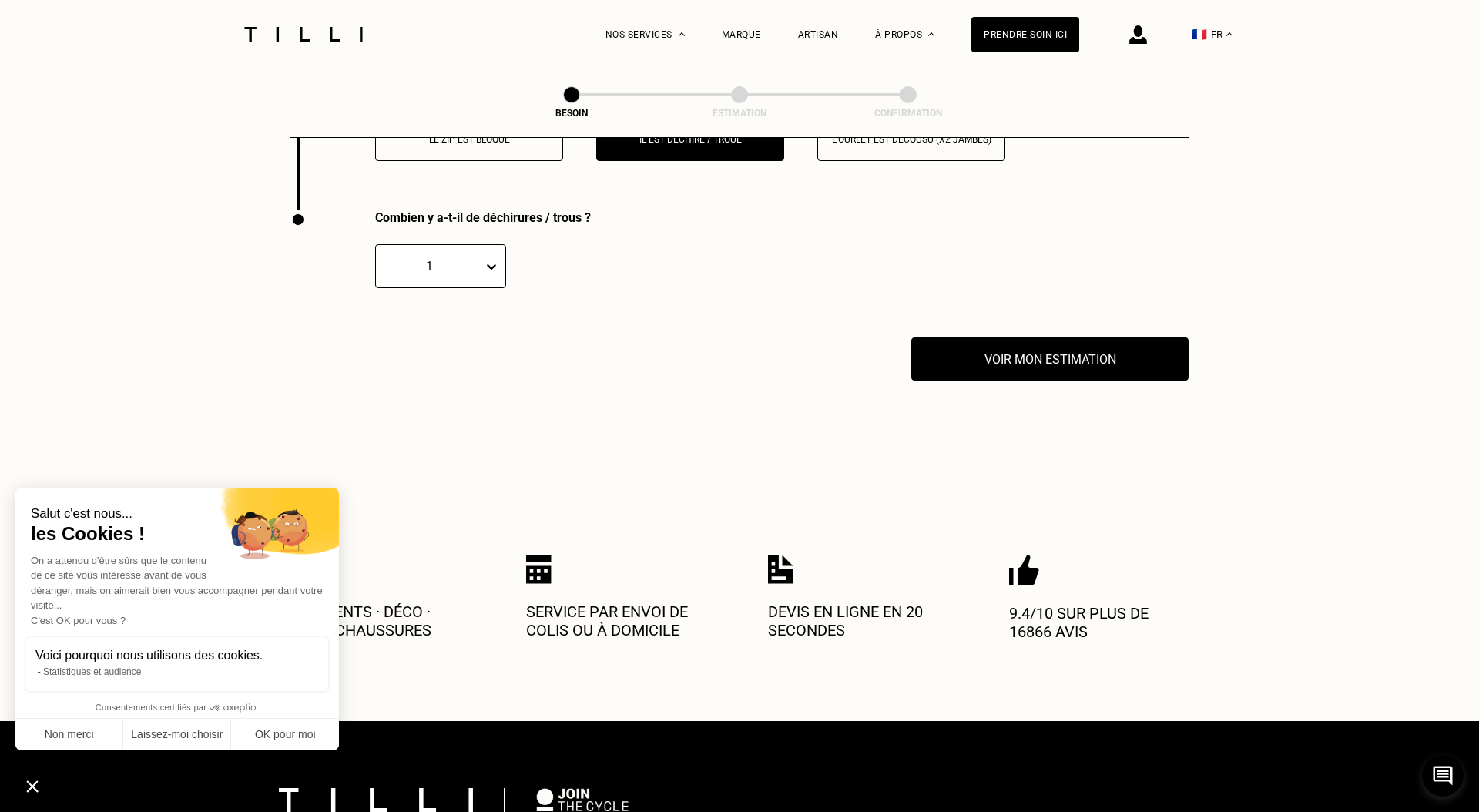
scroll to position [3022, 0]
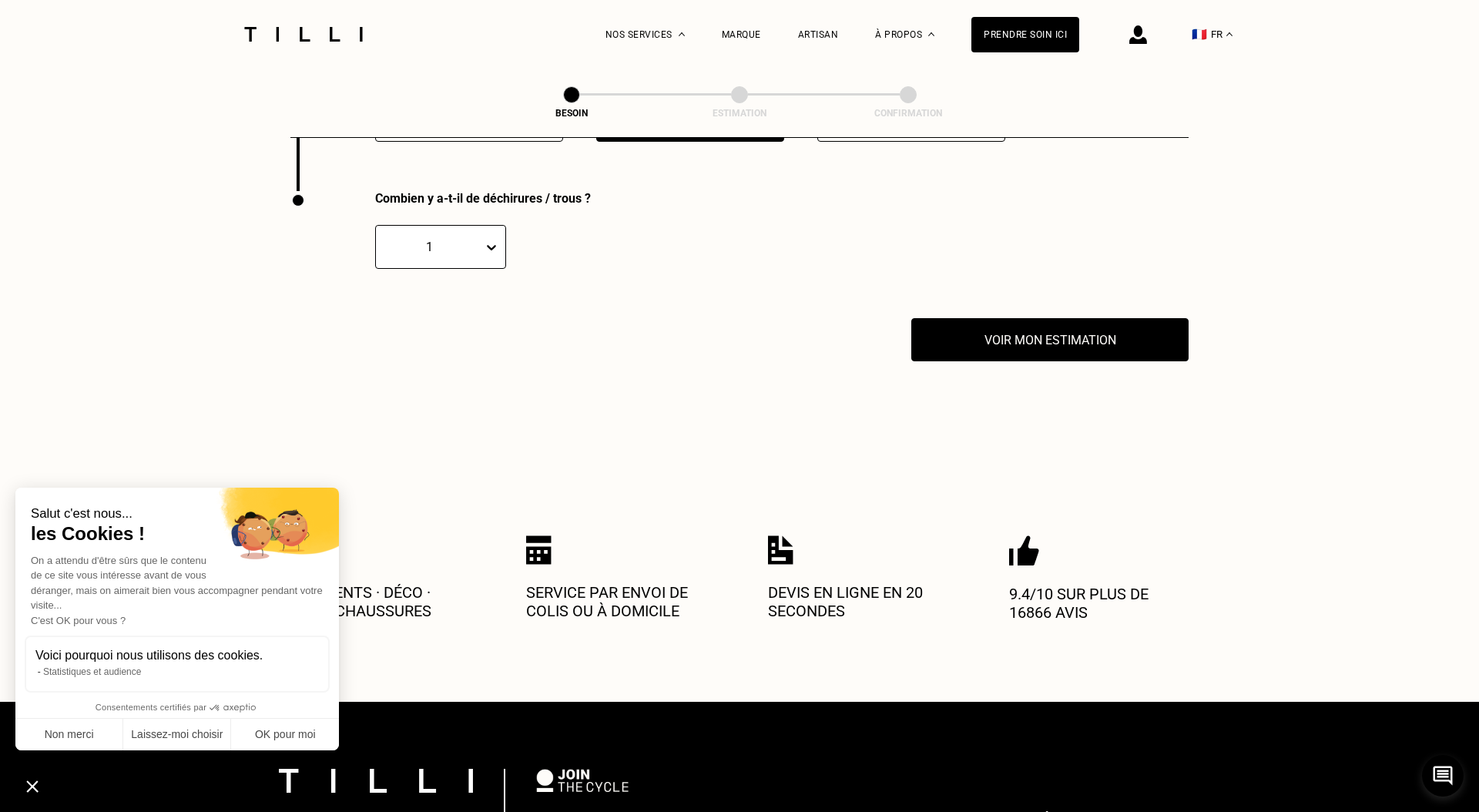
click at [391, 240] on div "1" at bounding box center [429, 247] width 91 height 15
click at [409, 335] on div "3" at bounding box center [440, 349] width 131 height 28
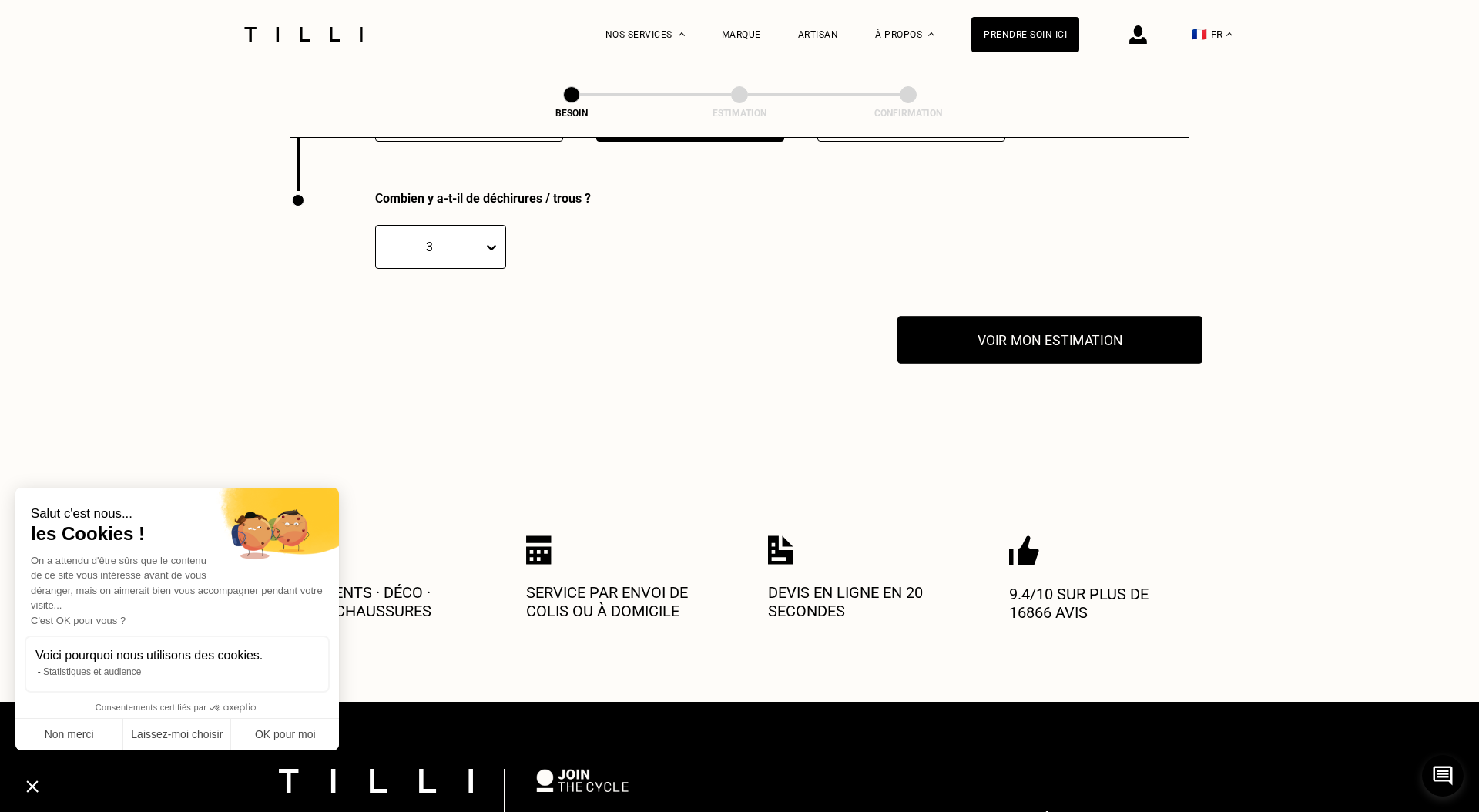
click at [1100, 316] on button "Voir mon estimation" at bounding box center [1049, 339] width 305 height 48
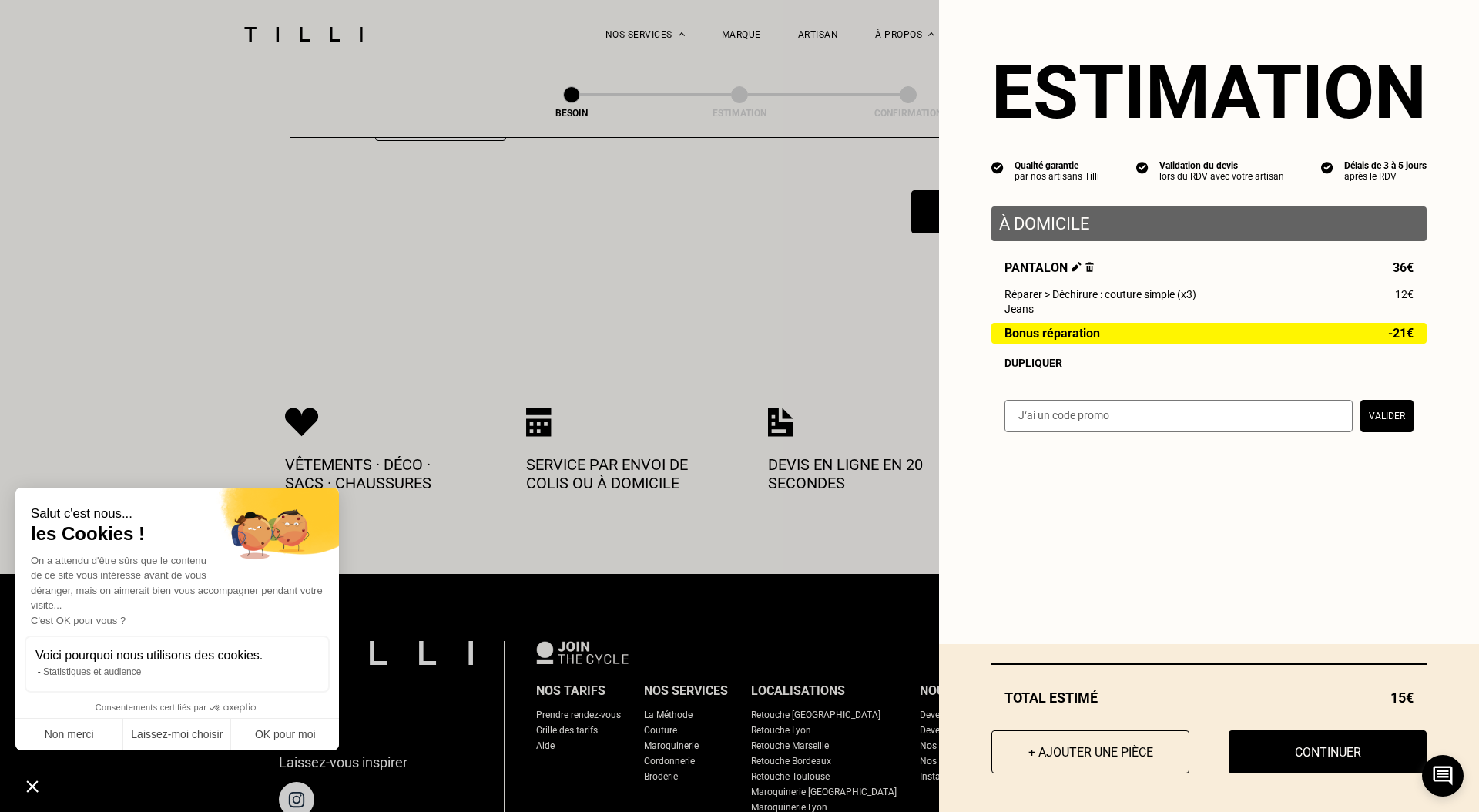
scroll to position [3173, 0]
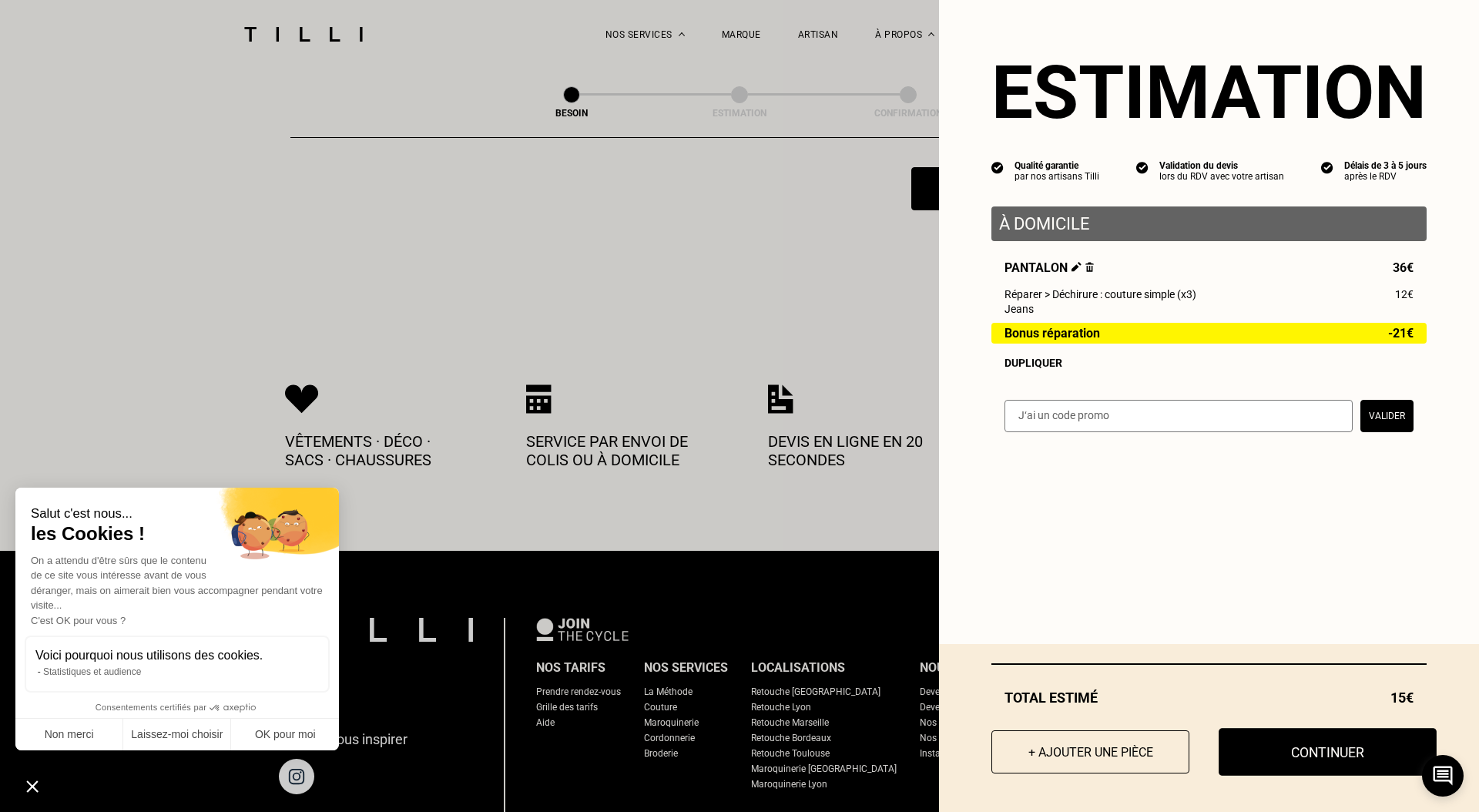
click at [1327, 744] on button "Continuer" at bounding box center [1327, 751] width 218 height 48
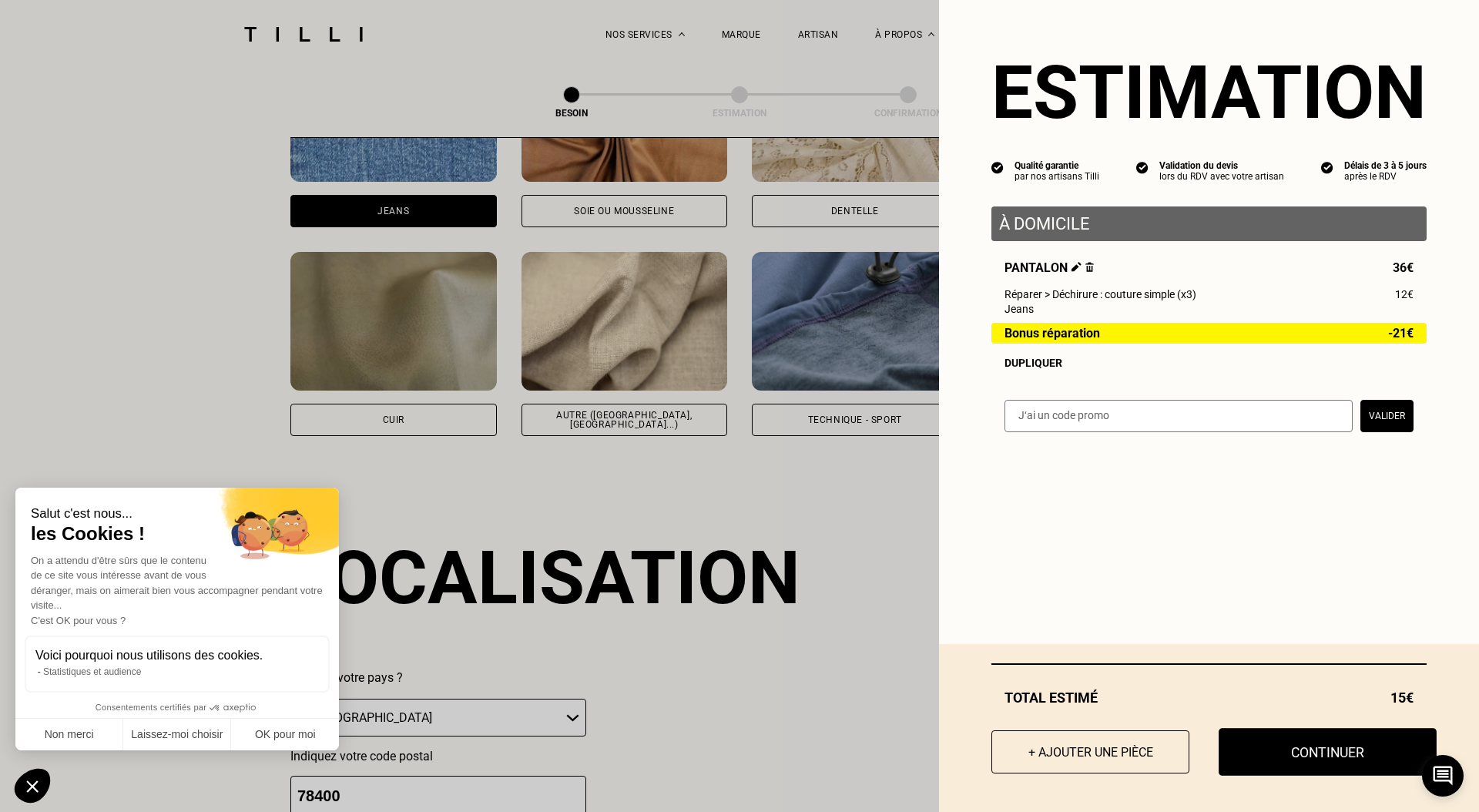
select select "FR"
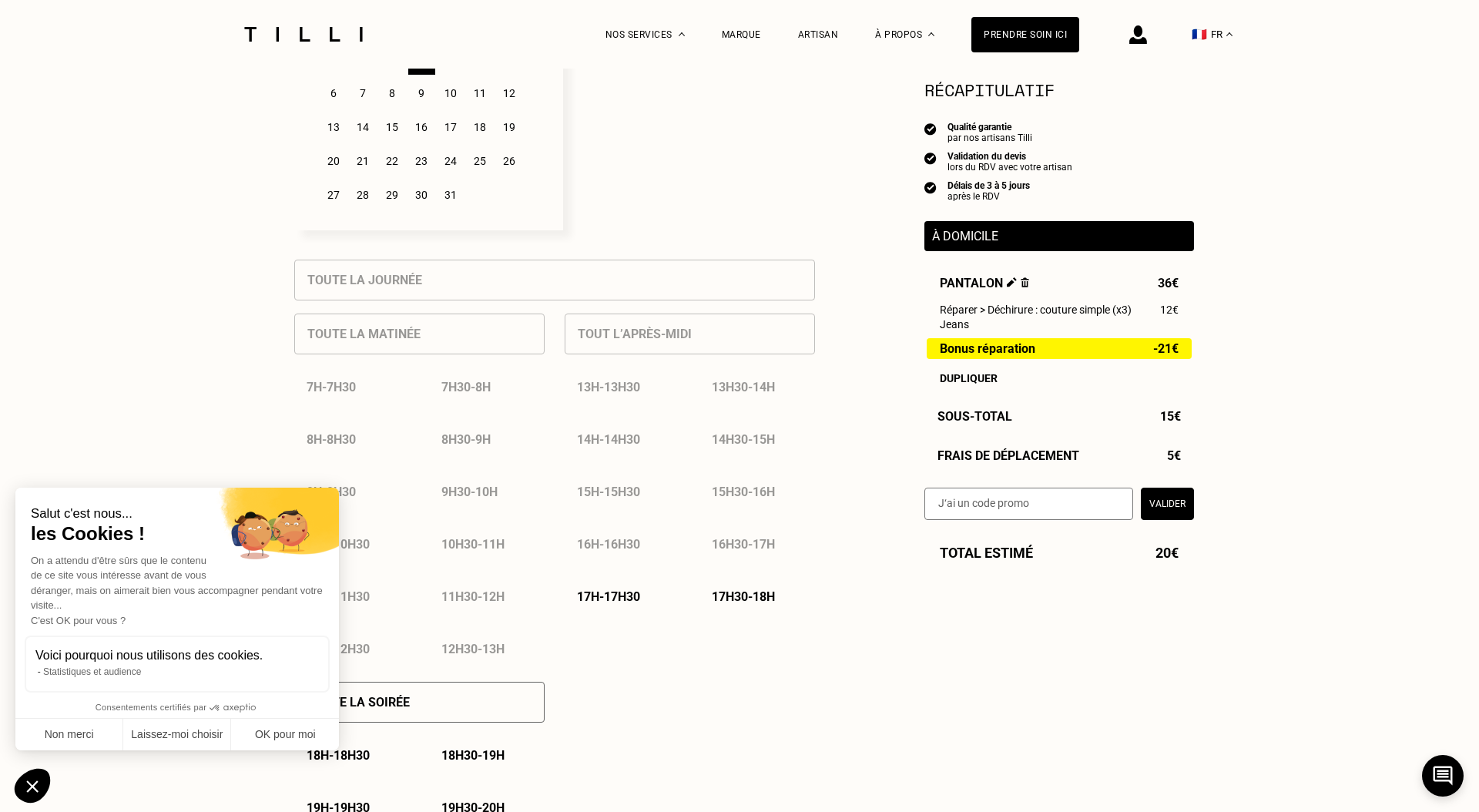
scroll to position [660, 0]
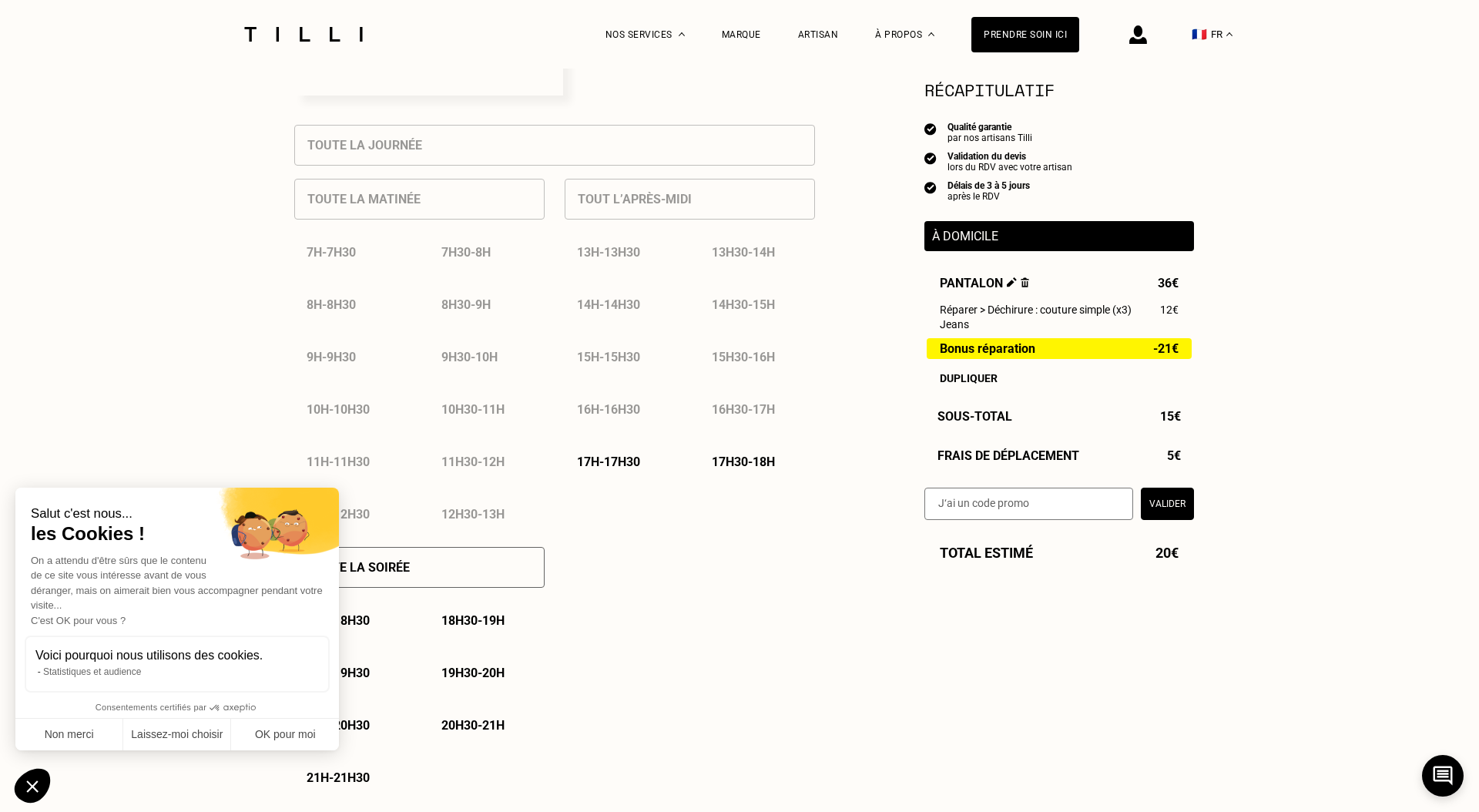
click at [617, 455] on p "17h - 17h30" at bounding box center [609, 461] width 63 height 15
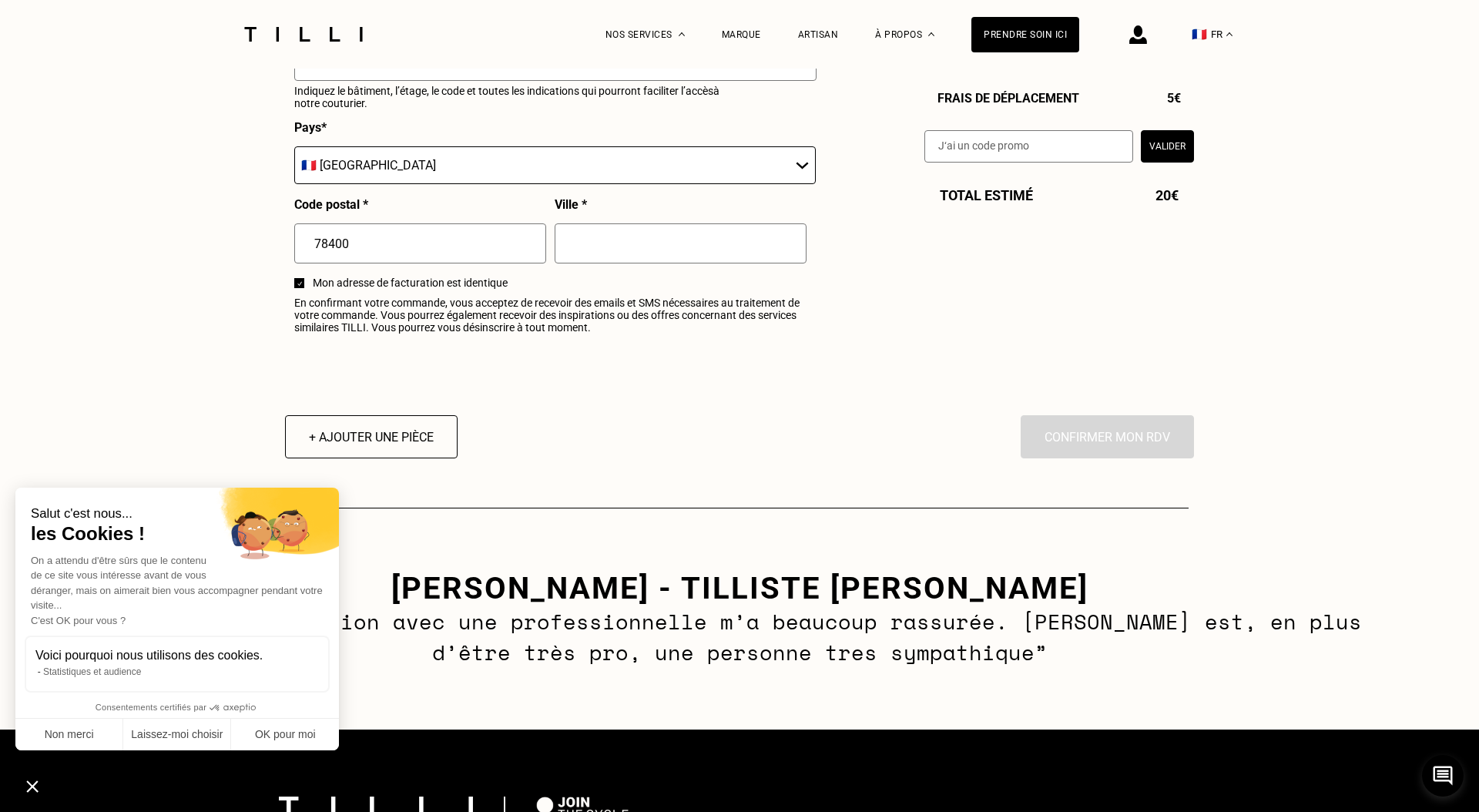
scroll to position [1854, 0]
